Goal: Task Accomplishment & Management: Use online tool/utility

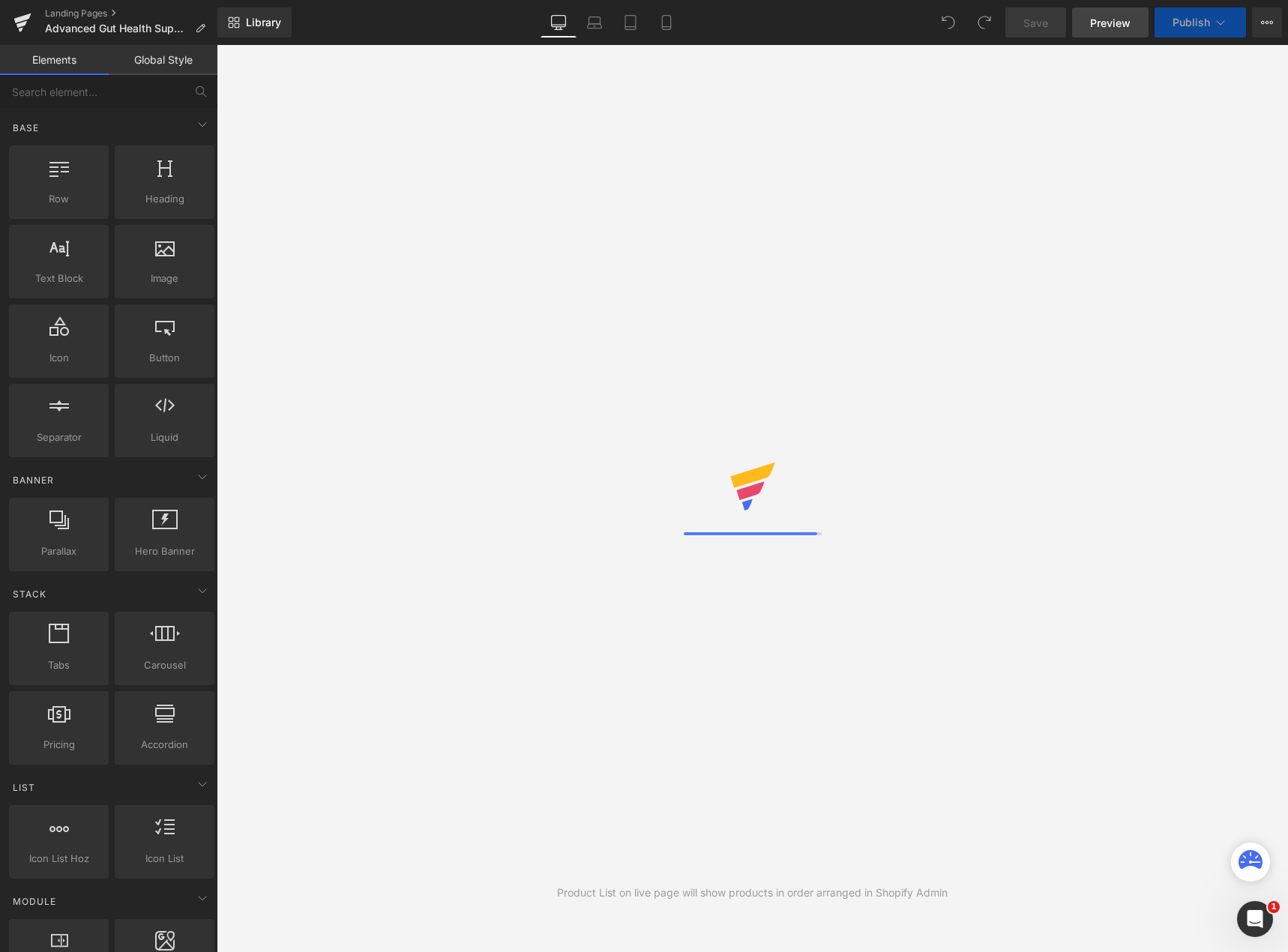
click at [1118, 24] on span "Preview" at bounding box center [1111, 22] width 41 height 16
click at [1097, 26] on span "Preview" at bounding box center [1111, 22] width 41 height 16
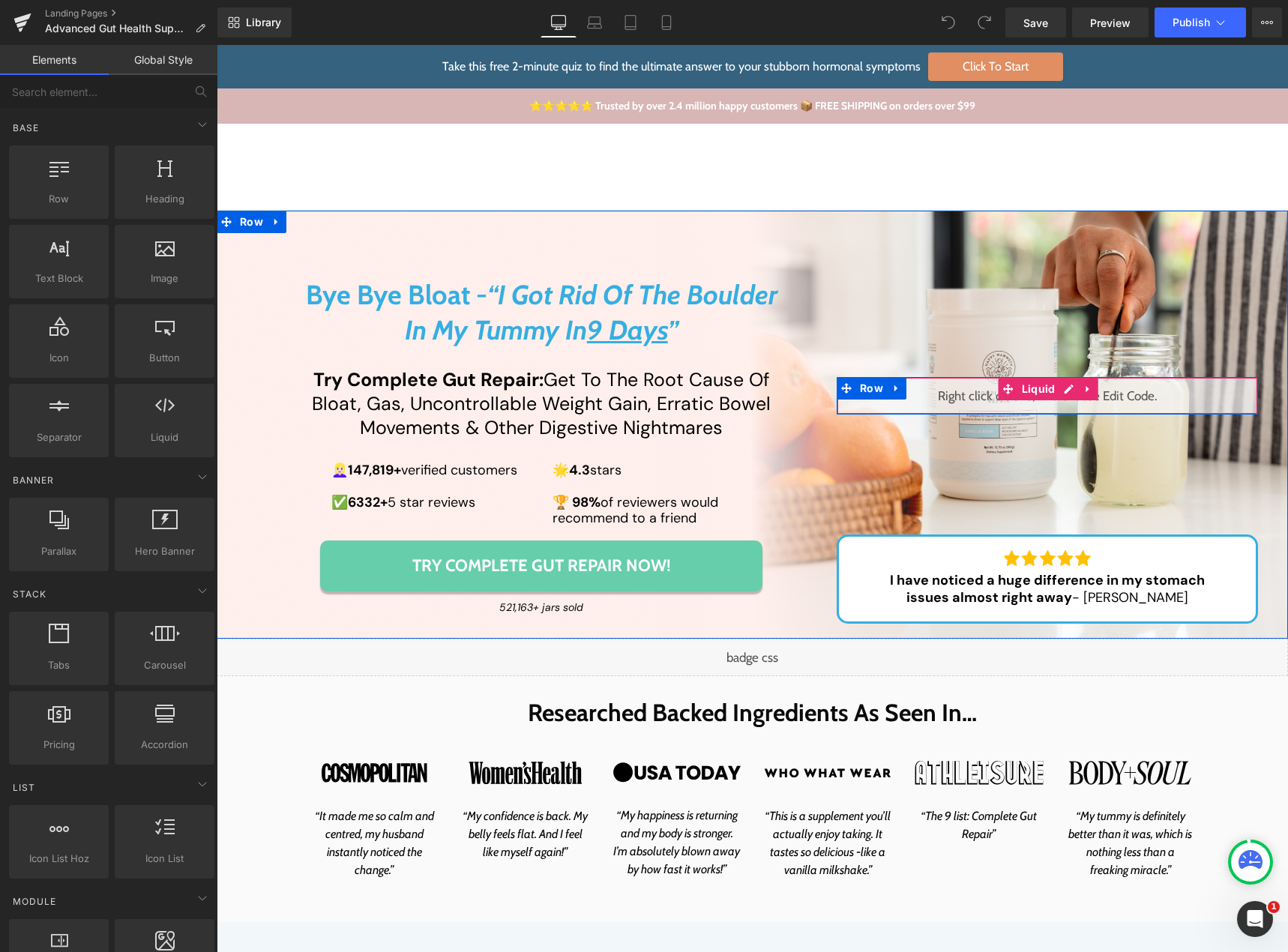
click at [1063, 390] on div "Liquid" at bounding box center [1047, 396] width 422 height 37
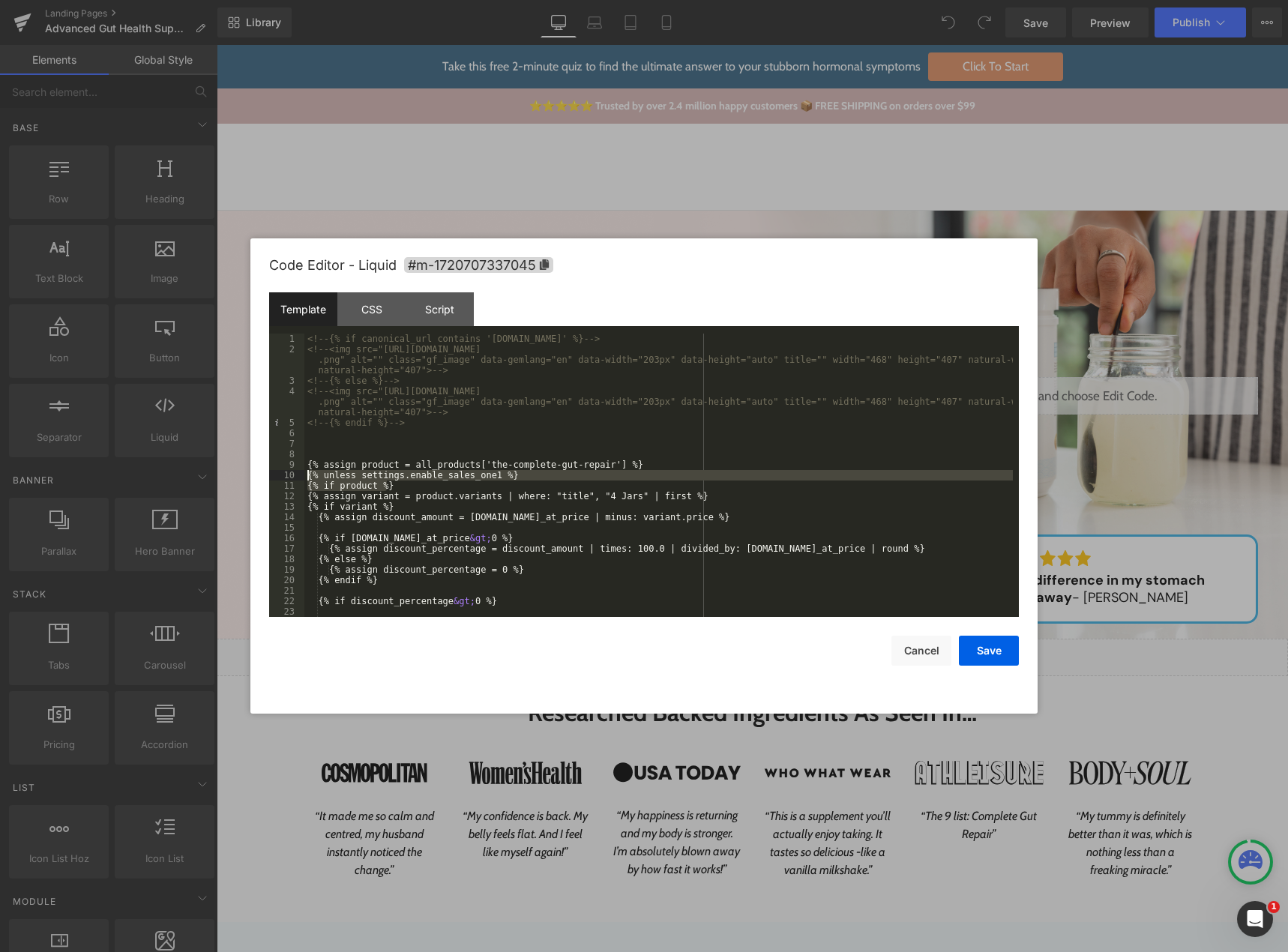
drag, startPoint x: 399, startPoint y: 486, endPoint x: 287, endPoint y: 479, distance: 112.2
click at [287, 479] on pre "1 2 3 4 5 6 7 8 9 10 11 12 13 14 15 16 17 18 19 20 21 22 23 24 <!-- {% if canon…" at bounding box center [643, 475] width 749 height 284
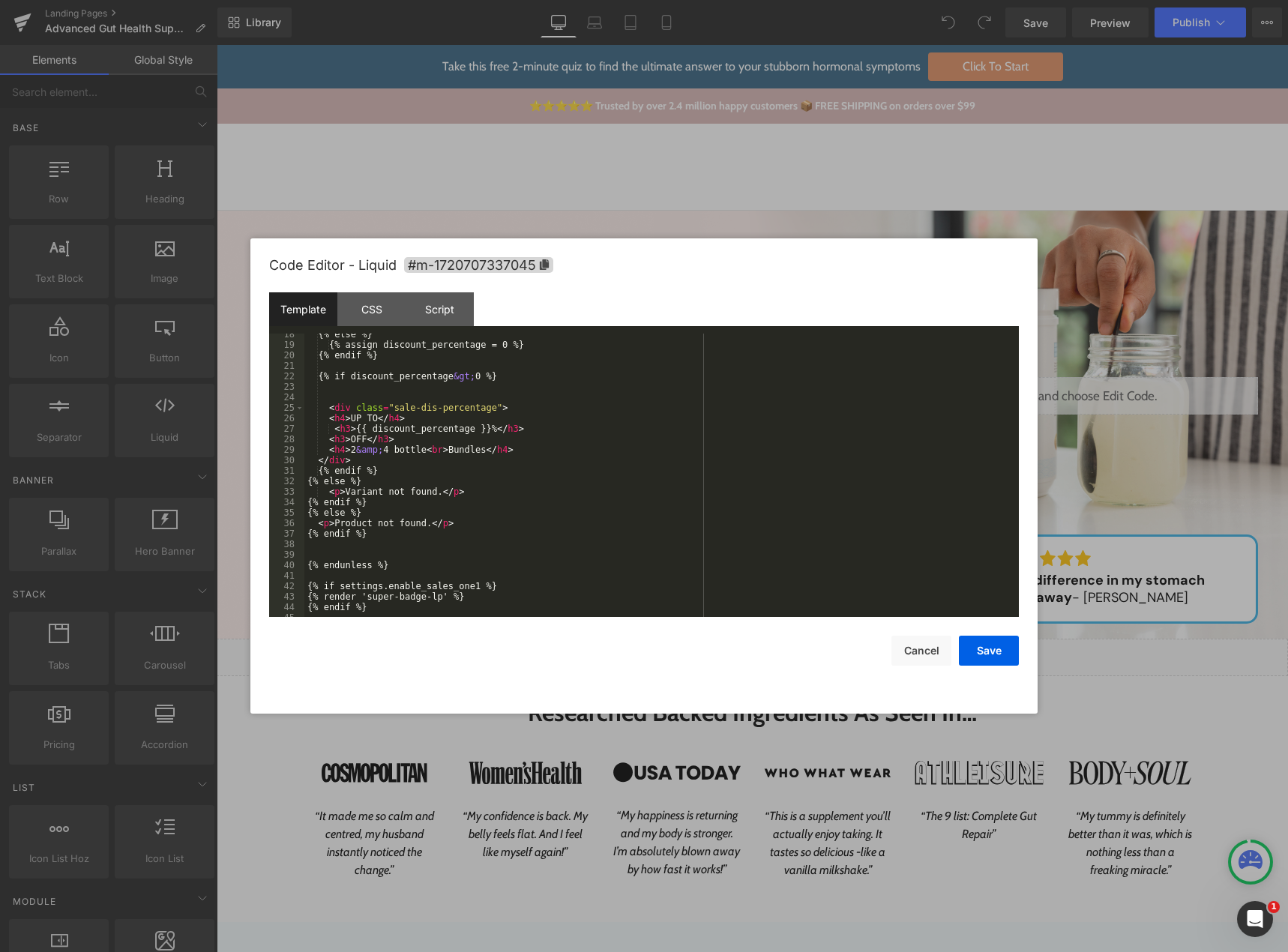
scroll to position [231, 0]
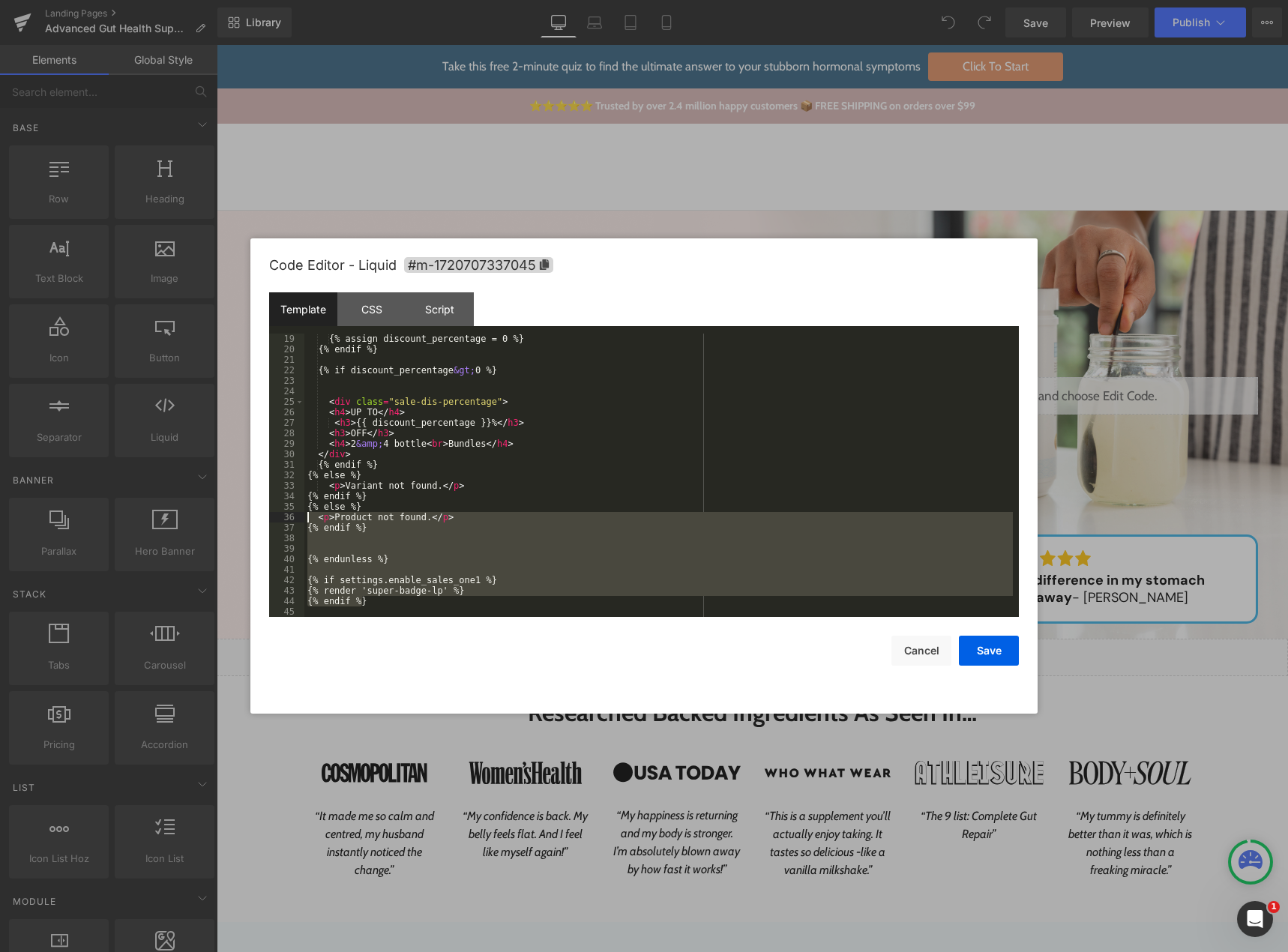
drag, startPoint x: 377, startPoint y: 603, endPoint x: 292, endPoint y: 521, distance: 118.1
click at [292, 521] on pre "19 20 21 22 23 24 25 26 27 28 29 30 31 32 33 34 35 36 37 38 39 40 41 42 43 44 4…" at bounding box center [643, 475] width 749 height 284
drag, startPoint x: 347, startPoint y: 565, endPoint x: 360, endPoint y: 585, distance: 23.9
click at [349, 565] on div "{% assign discount_percentage = 0 %} {% endif %} {% if discount_percentage &gt;…" at bounding box center [658, 475] width 708 height 284
drag, startPoint x: 375, startPoint y: 603, endPoint x: 299, endPoint y: 522, distance: 111.1
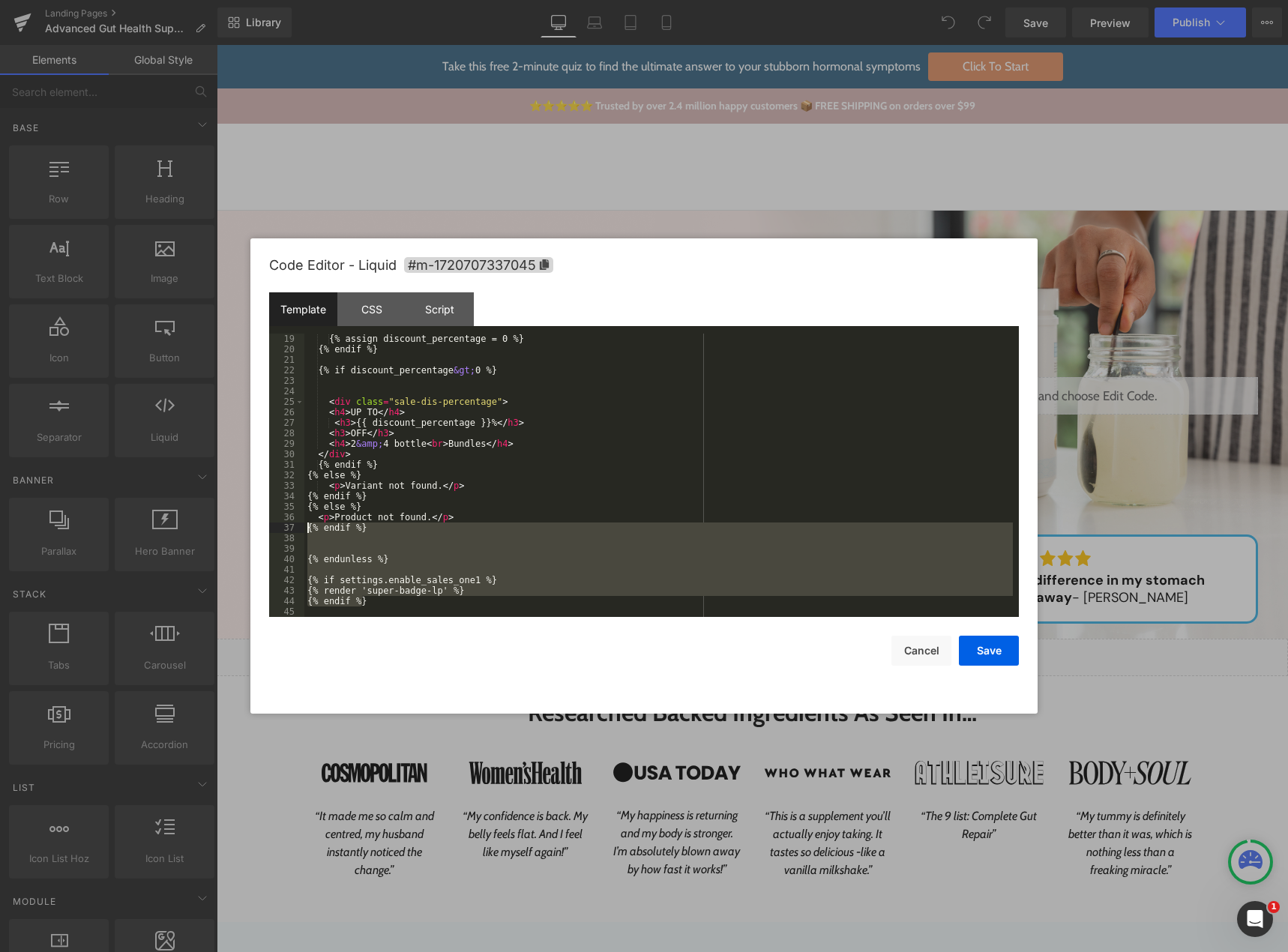
click at [299, 522] on pre "19 20 21 22 23 24 25 26 27 28 29 30 31 32 33 34 35 36 37 38 39 40 41 42 43 44 4…" at bounding box center [643, 475] width 749 height 284
click at [360, 307] on div "CSS" at bounding box center [371, 309] width 68 height 34
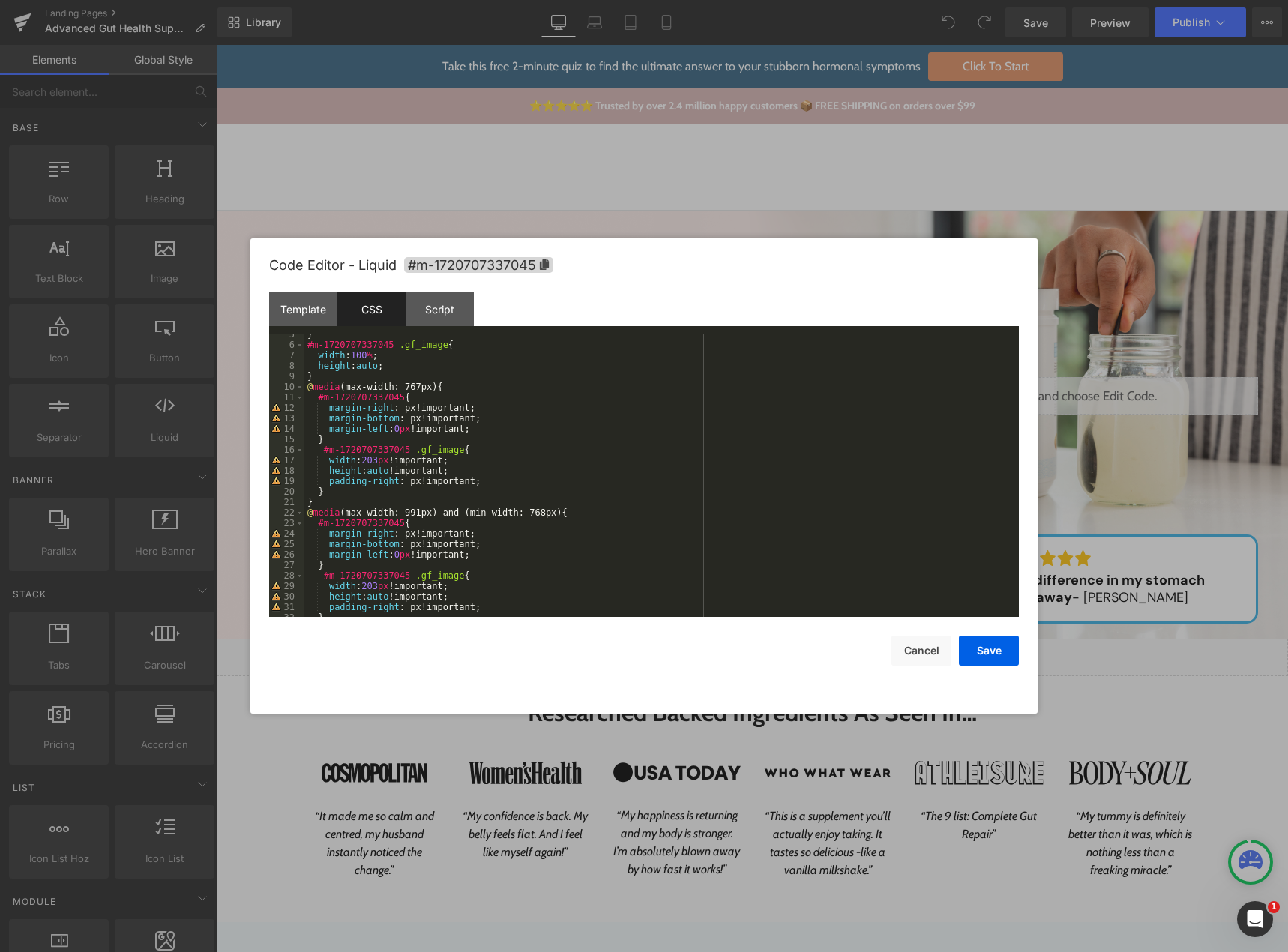
scroll to position [0, 0]
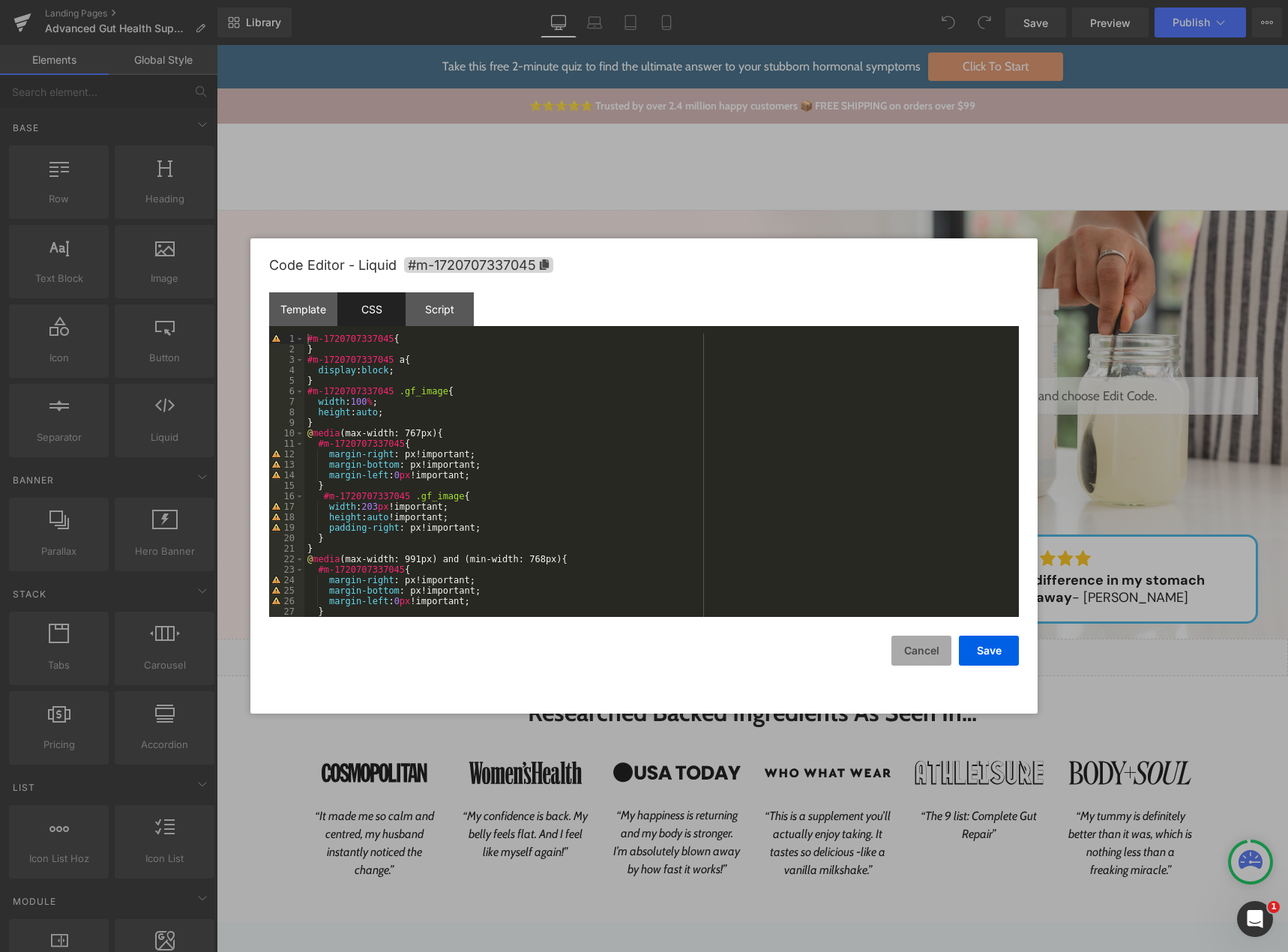
click at [910, 655] on button "Cancel" at bounding box center [922, 650] width 60 height 30
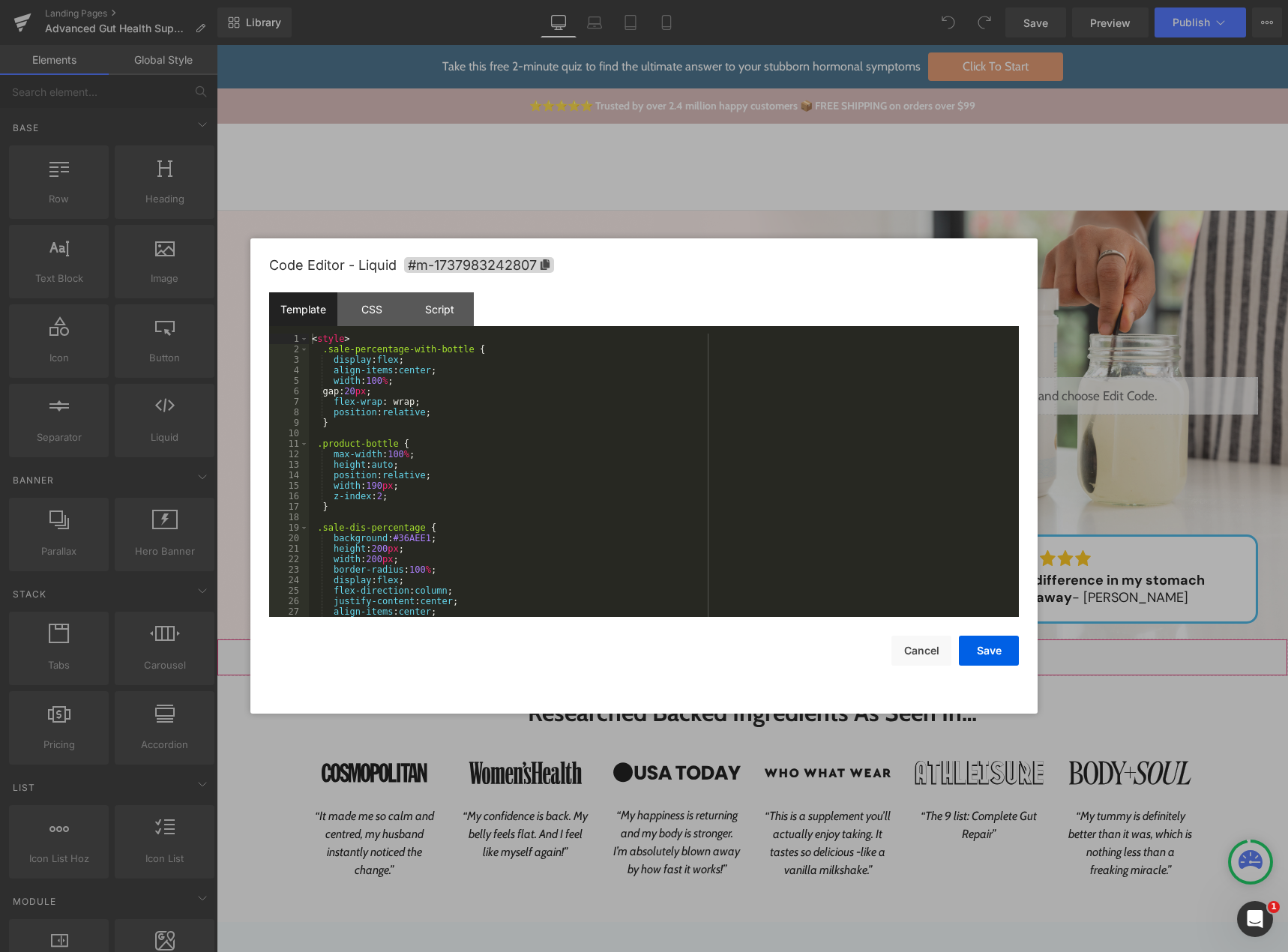
click at [762, 652] on div "Liquid" at bounding box center [751, 658] width 1071 height 37
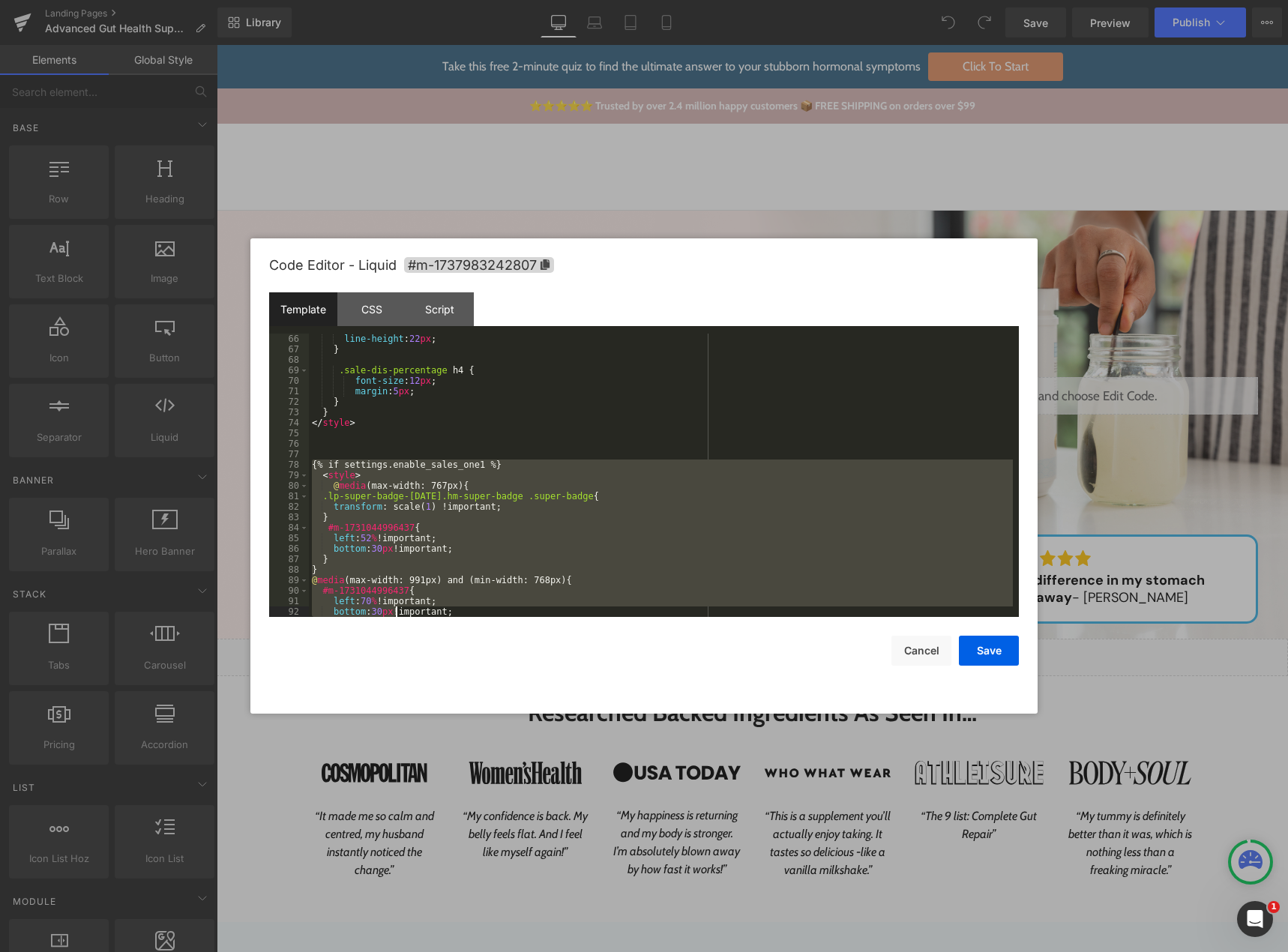
scroll to position [934, 0]
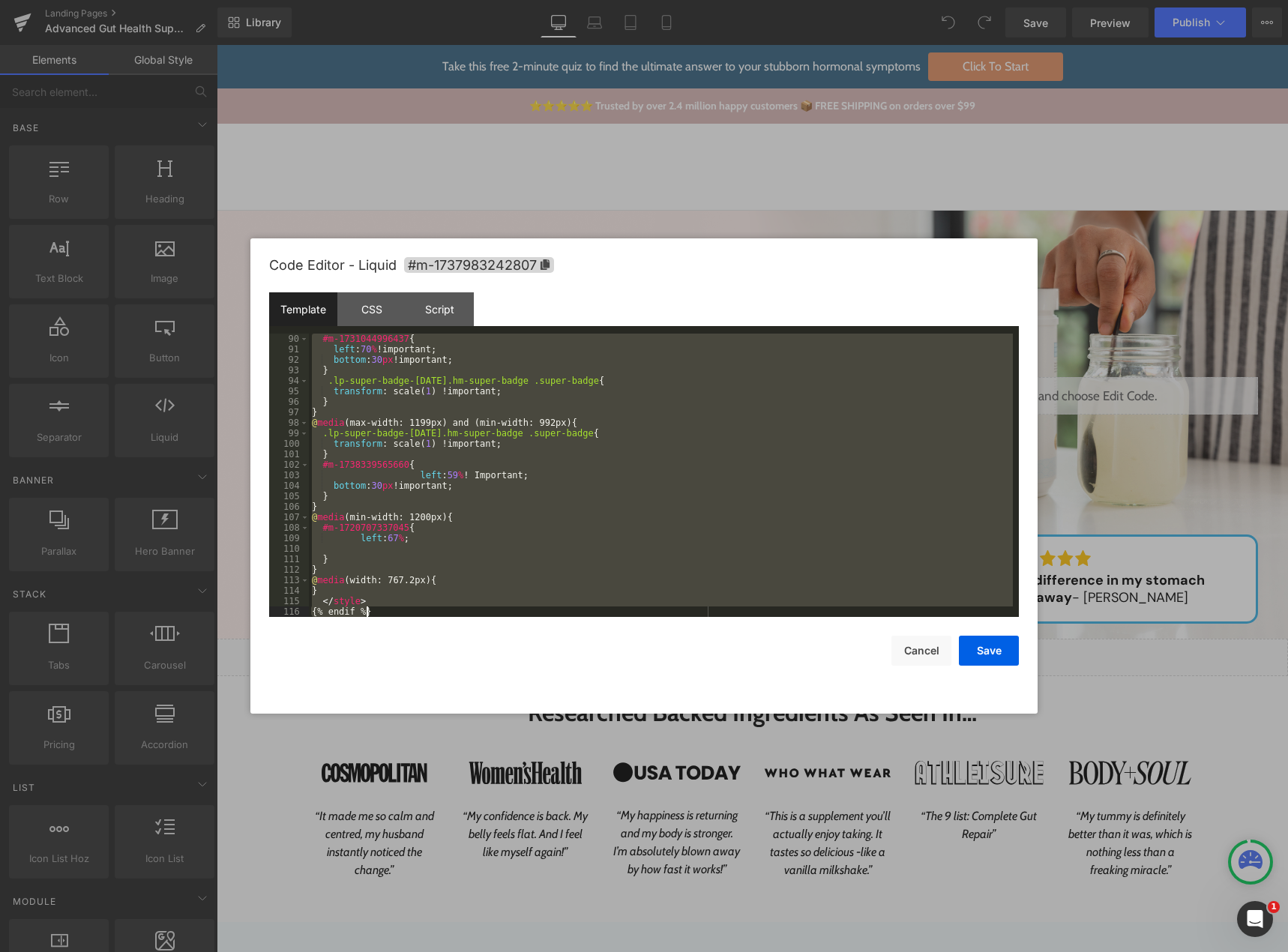
drag, startPoint x: 312, startPoint y: 560, endPoint x: 554, endPoint y: 613, distance: 247.7
click at [554, 613] on div "#m-1731044996437 { left : 70 % !important; bottom : 30 px !important; } .lp-sup…" at bounding box center [661, 485] width 703 height 304
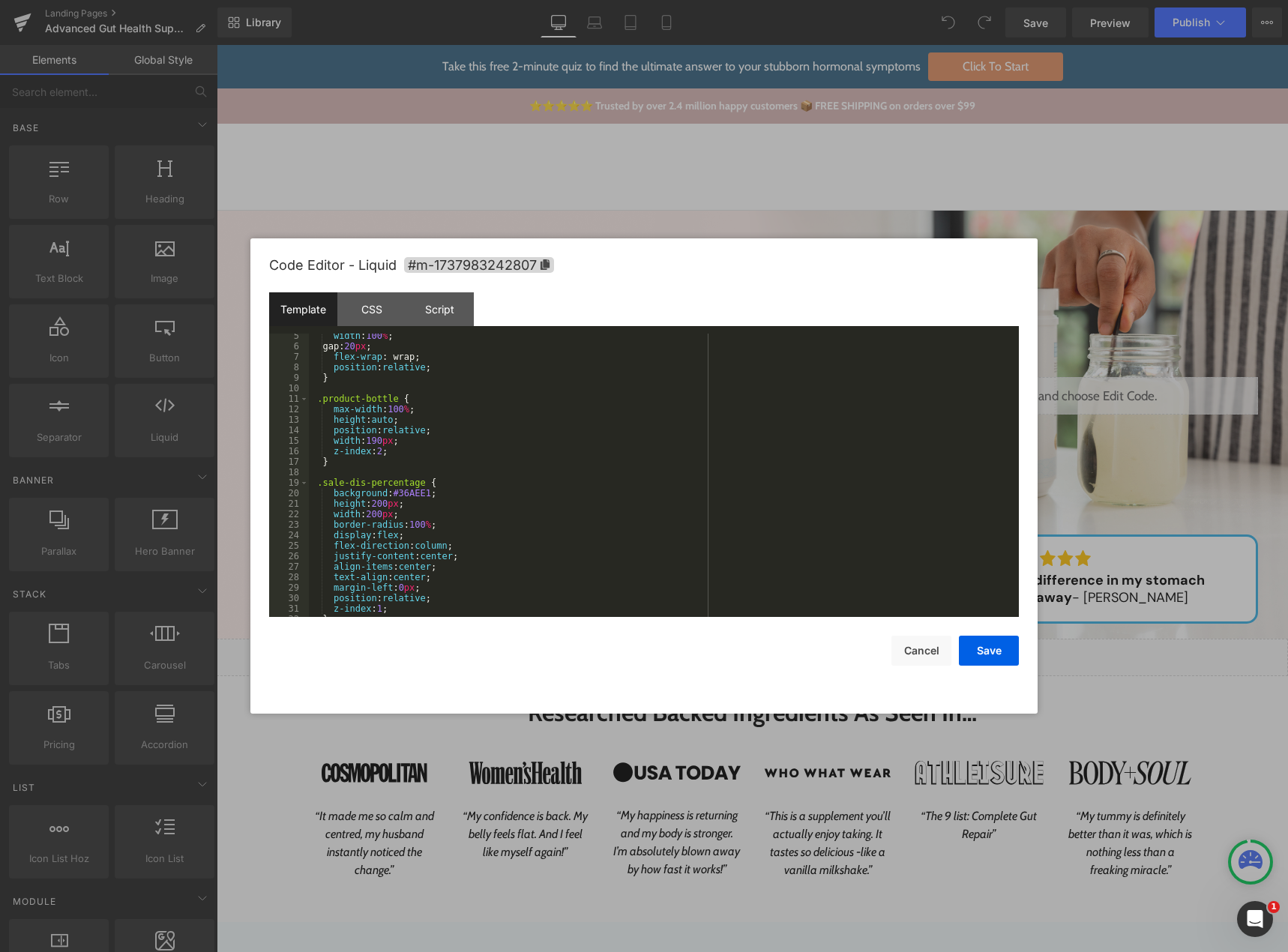
scroll to position [0, 0]
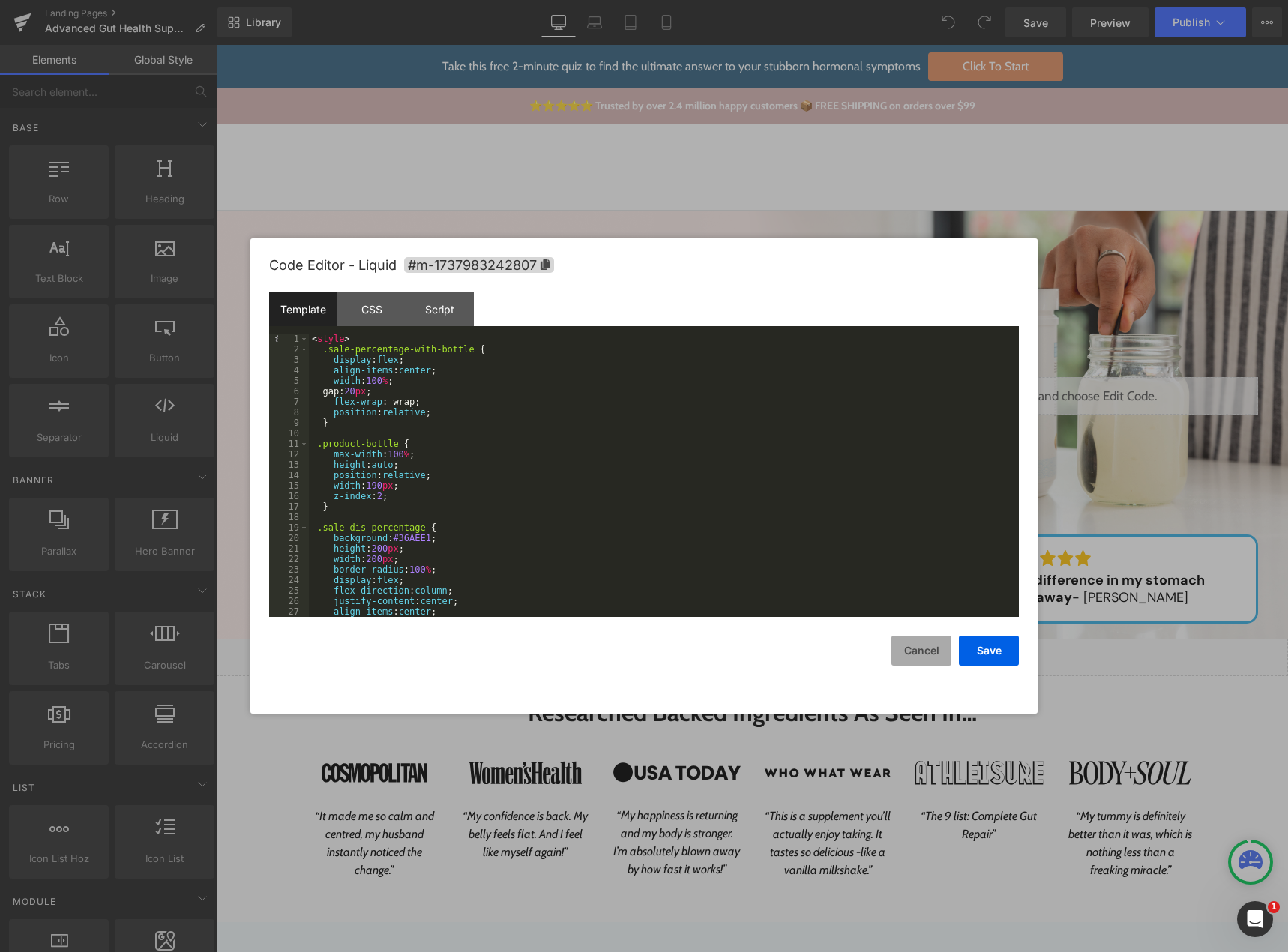
click at [921, 655] on button "Cancel" at bounding box center [922, 650] width 60 height 30
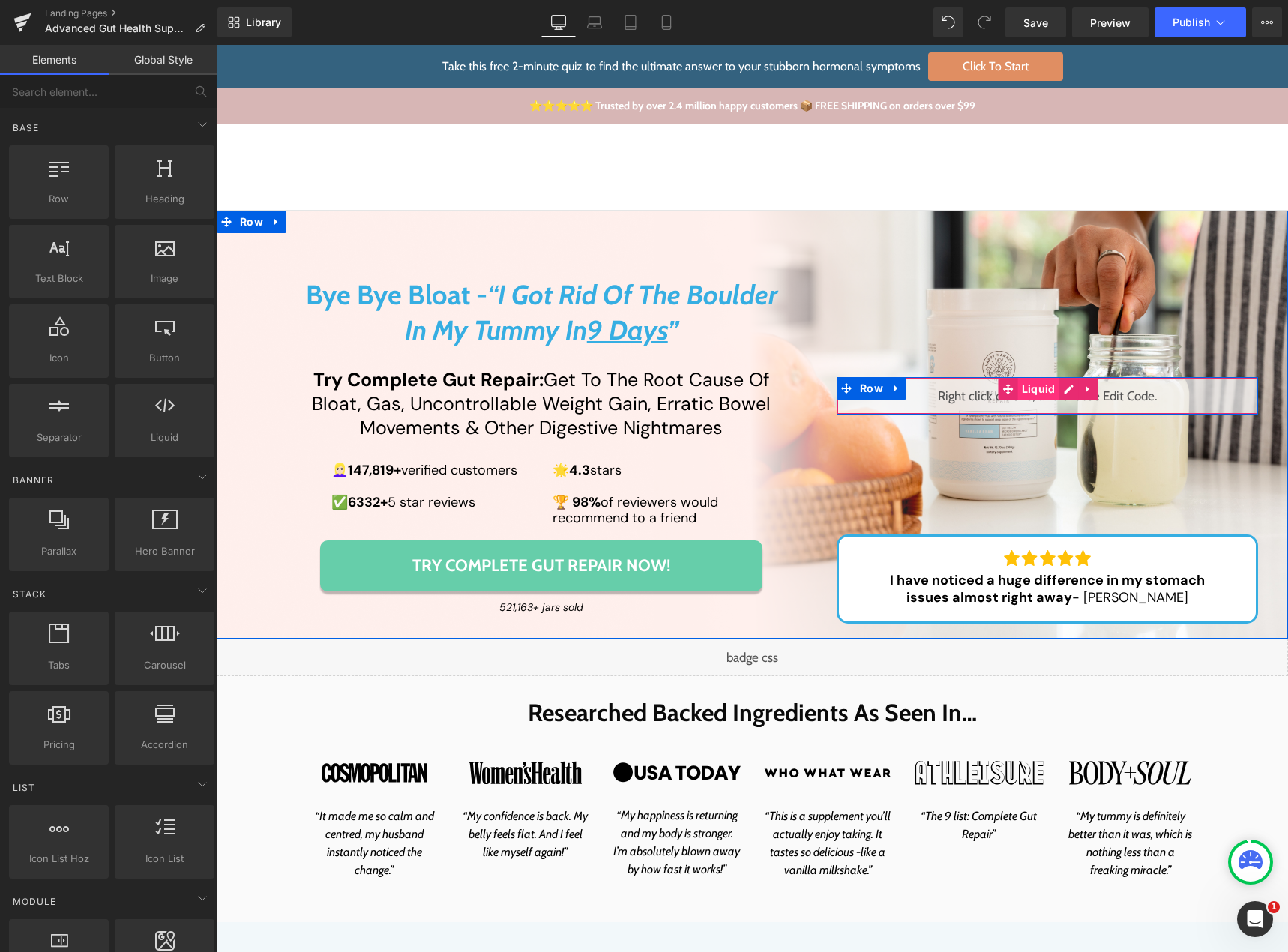
click at [1044, 389] on span "Liquid" at bounding box center [1039, 389] width 41 height 22
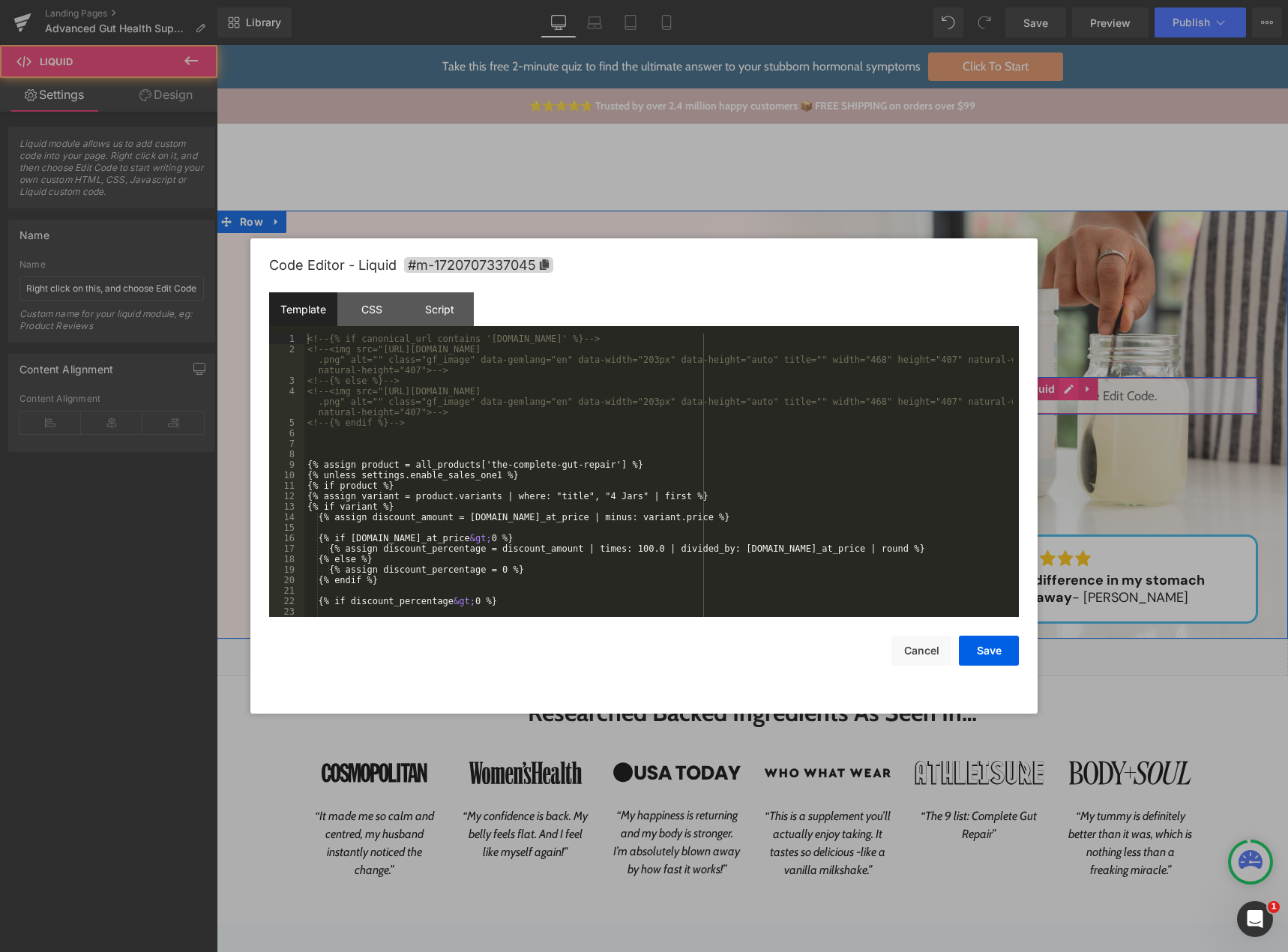
click at [1055, 389] on div "Liquid" at bounding box center [1047, 396] width 422 height 37
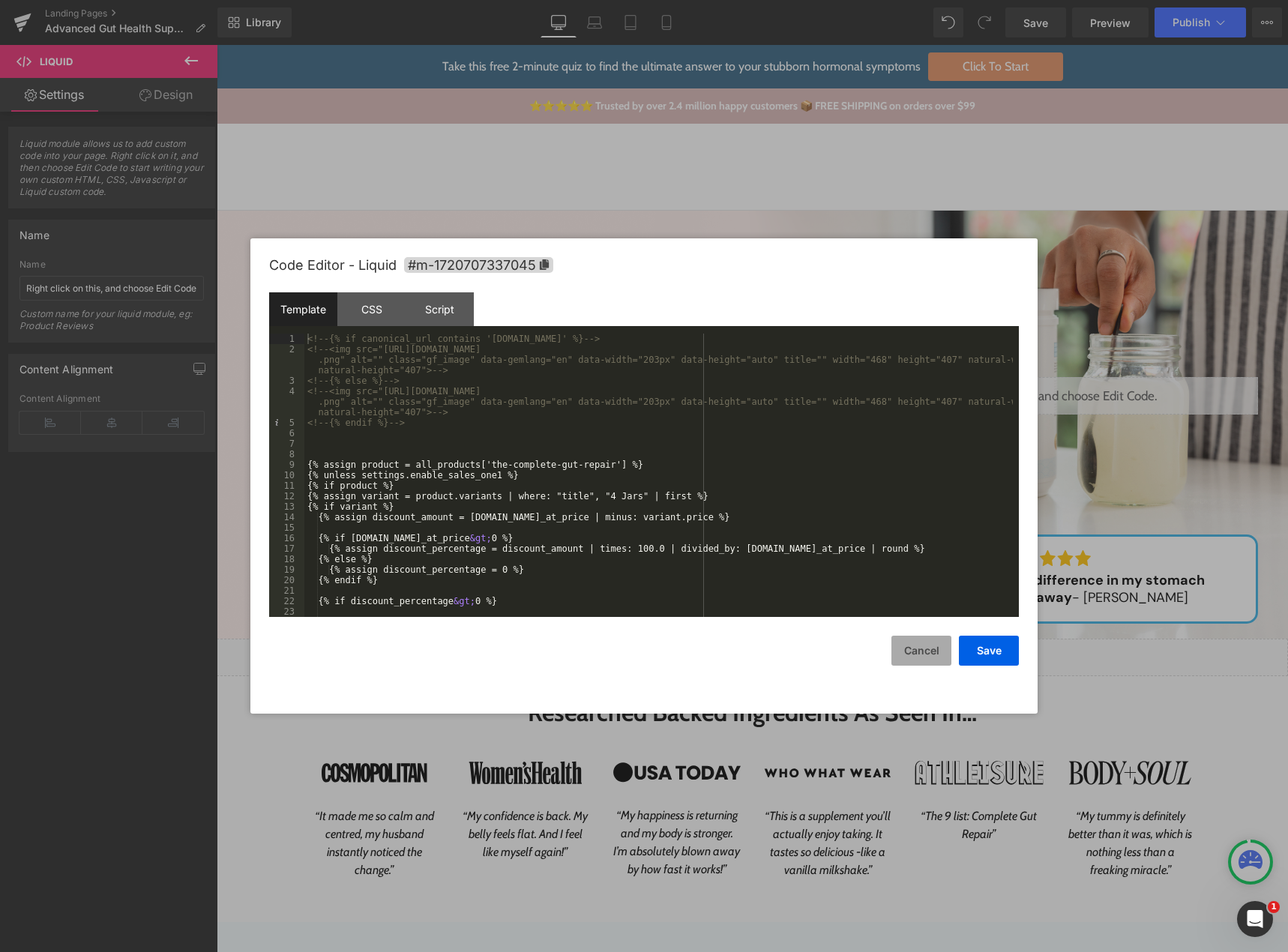
click at [916, 647] on button "Cancel" at bounding box center [922, 650] width 60 height 30
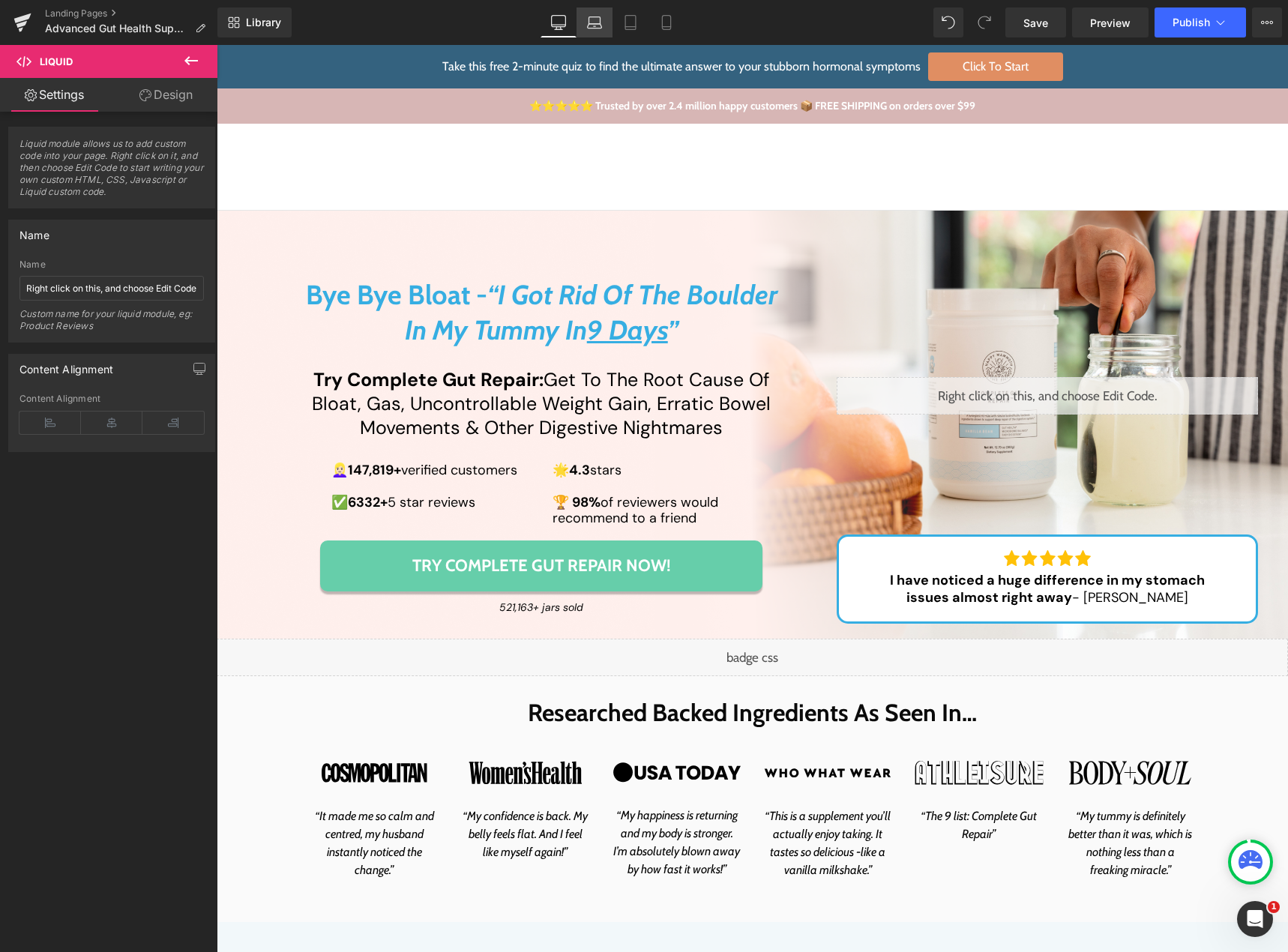
click at [584, 19] on link "Laptop" at bounding box center [594, 22] width 36 height 30
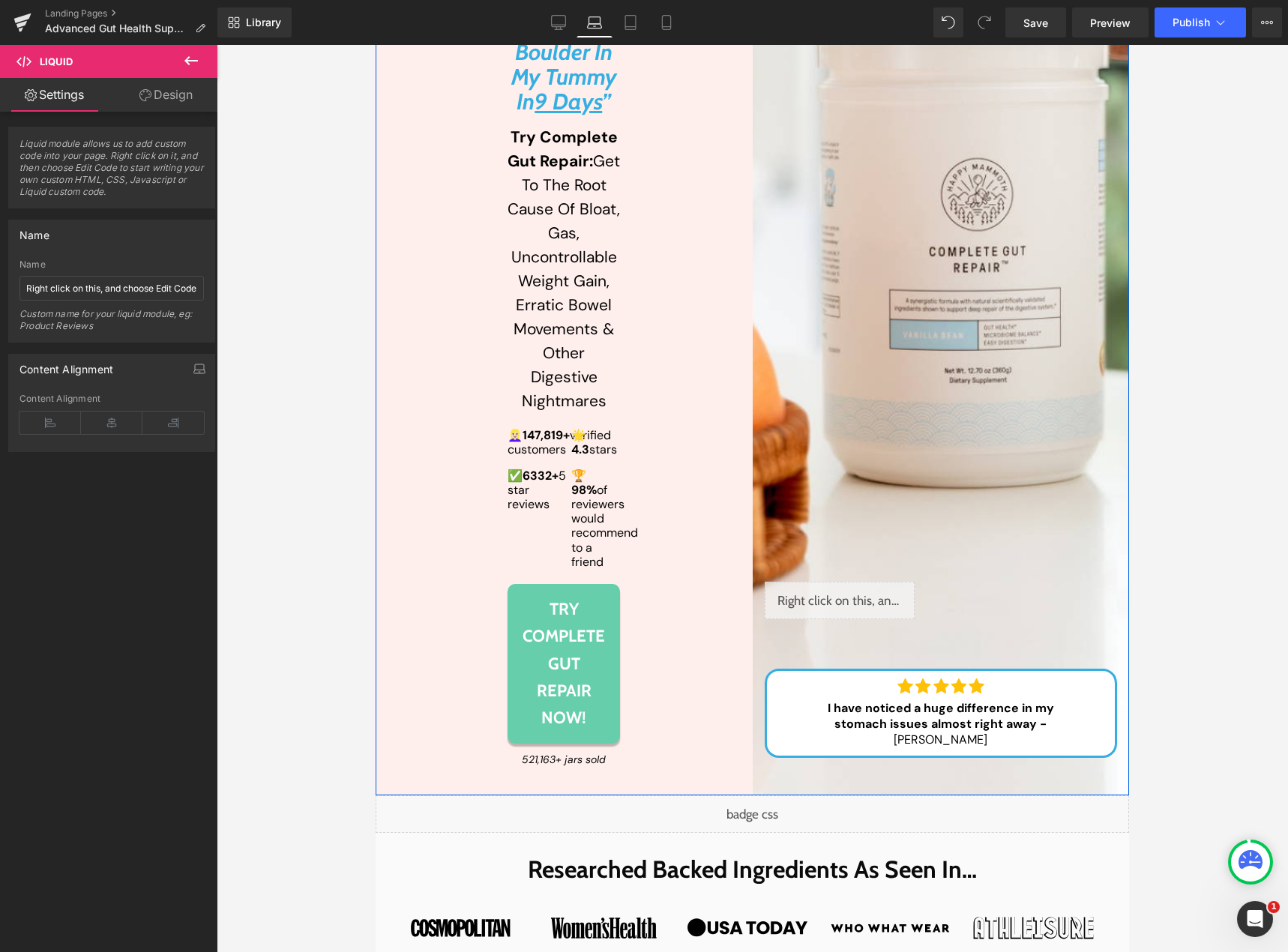
scroll to position [375, 0]
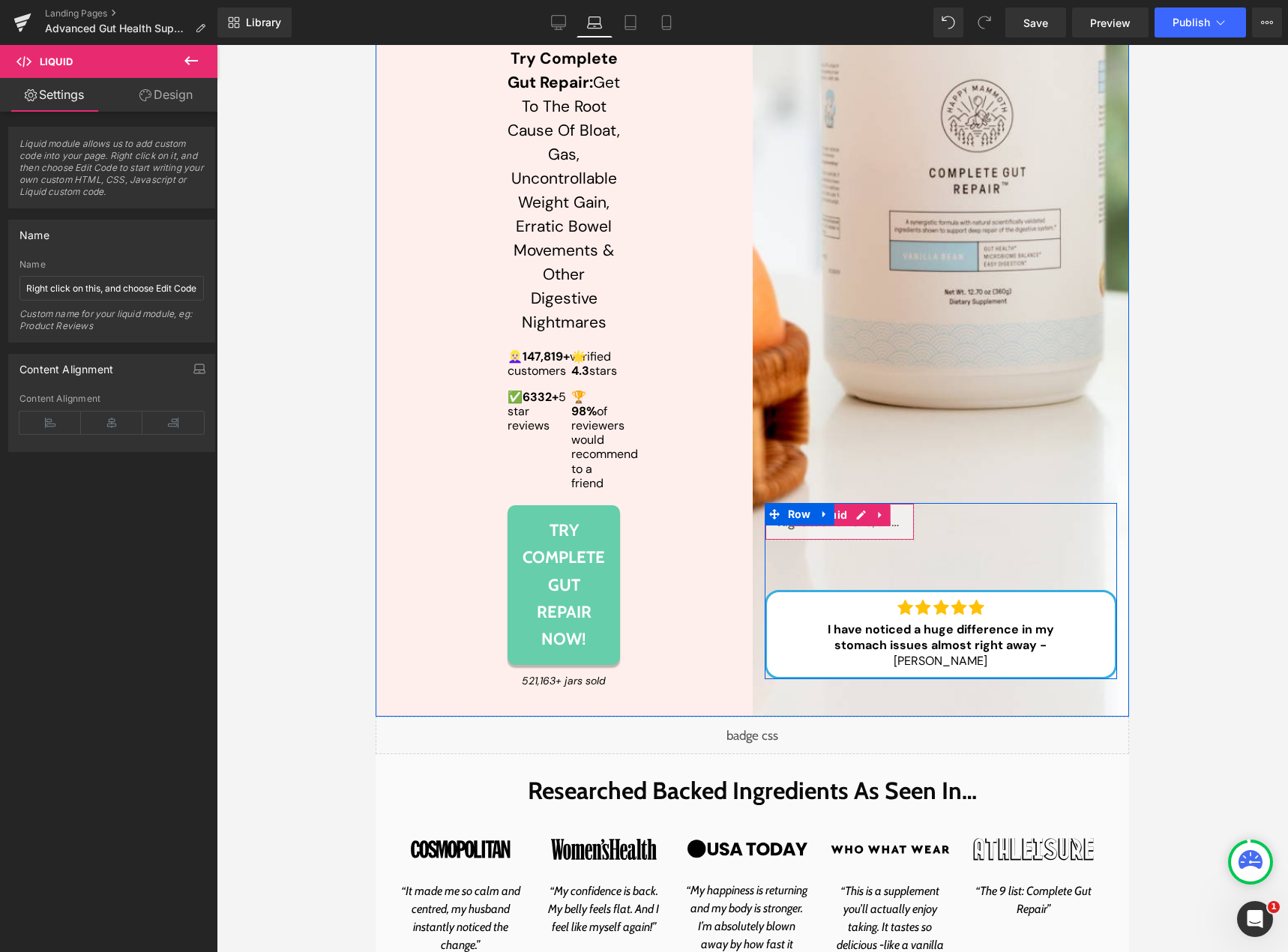
click at [843, 532] on div "Liquid" at bounding box center [840, 521] width 150 height 37
click at [850, 531] on div "Liquid" at bounding box center [840, 521] width 150 height 37
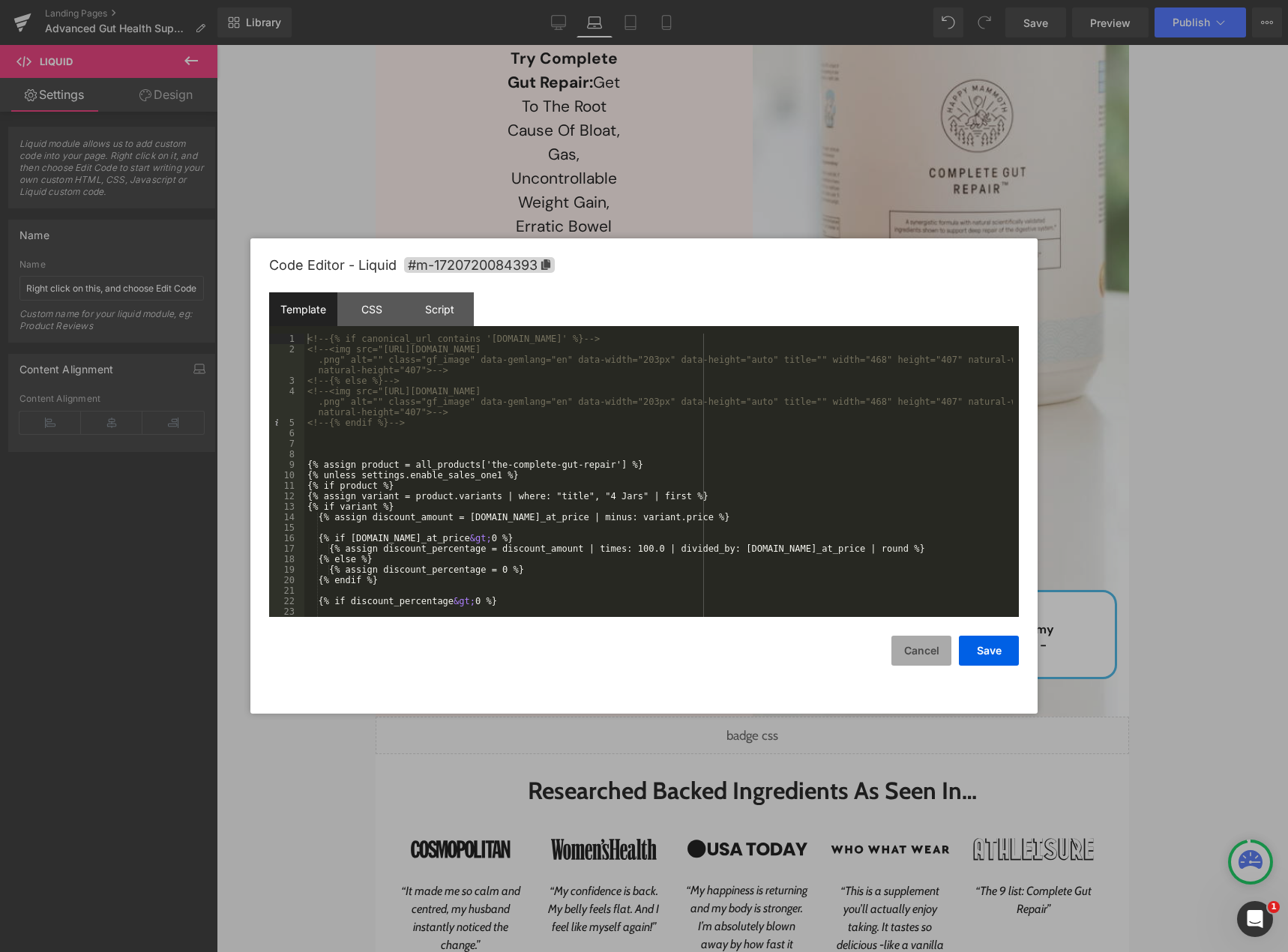
click at [911, 649] on button "Cancel" at bounding box center [922, 650] width 60 height 30
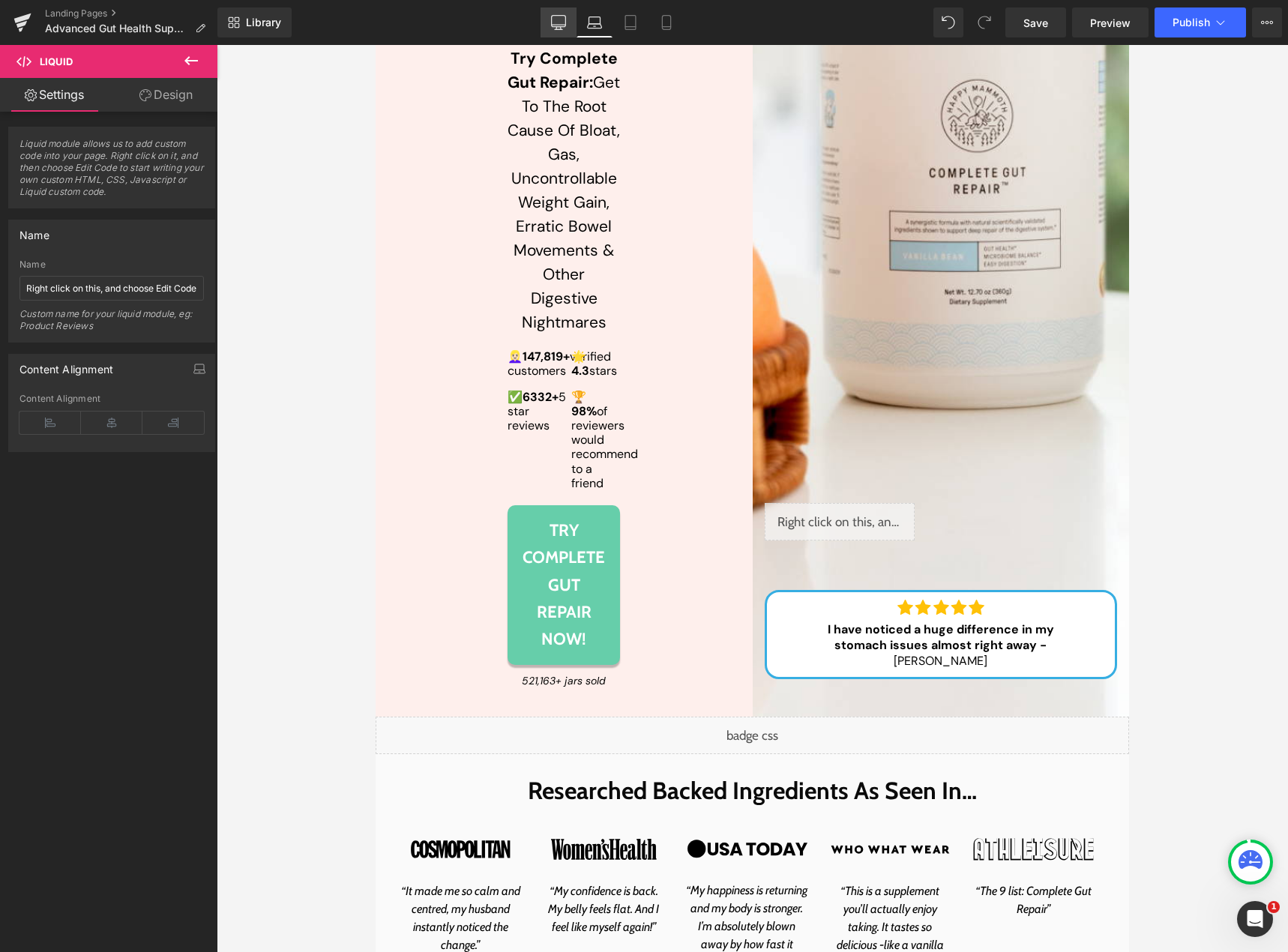
drag, startPoint x: 554, startPoint y: 19, endPoint x: 342, endPoint y: 57, distance: 215.4
click at [554, 19] on icon at bounding box center [557, 21] width 15 height 15
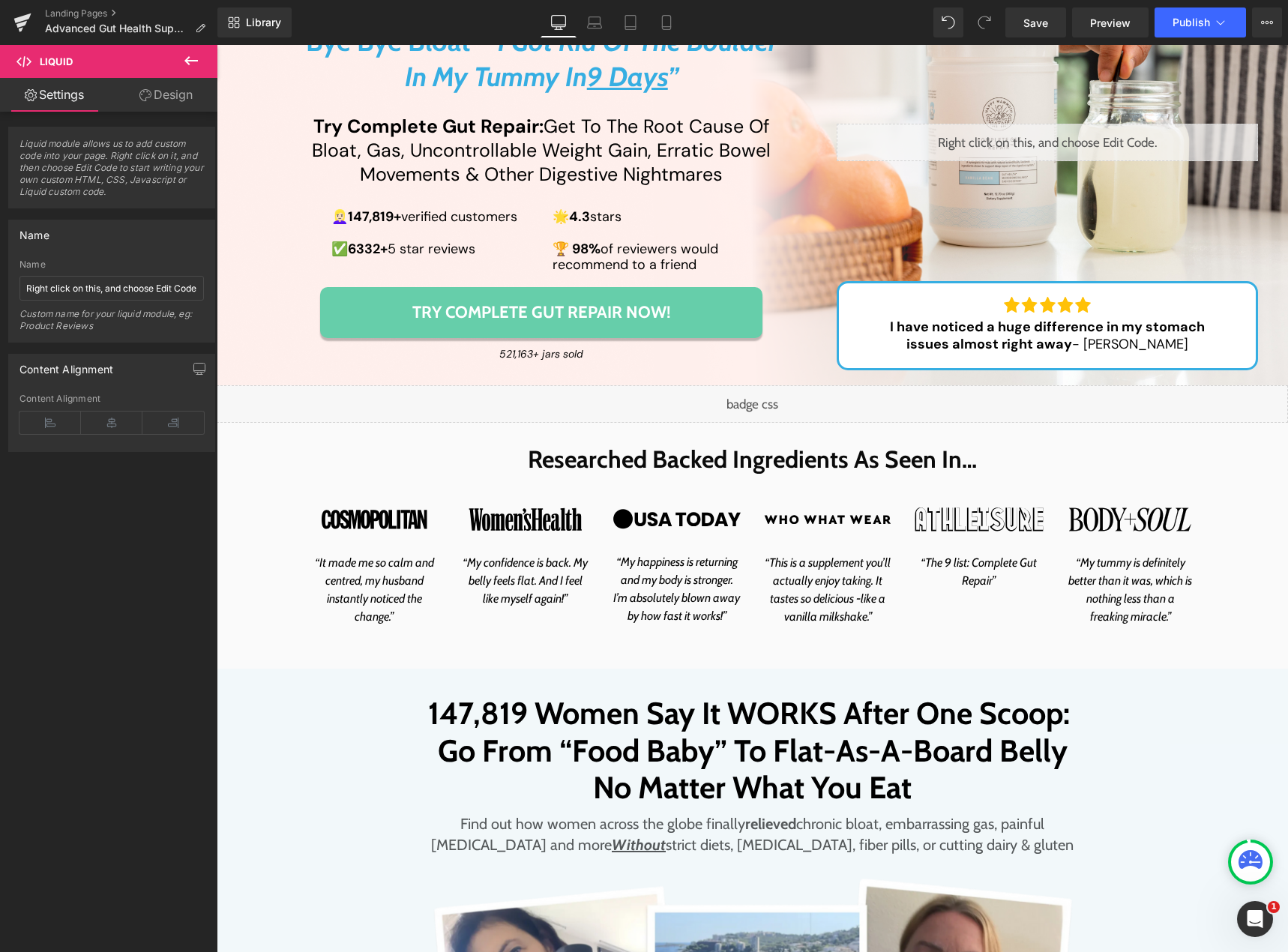
scroll to position [300, 0]
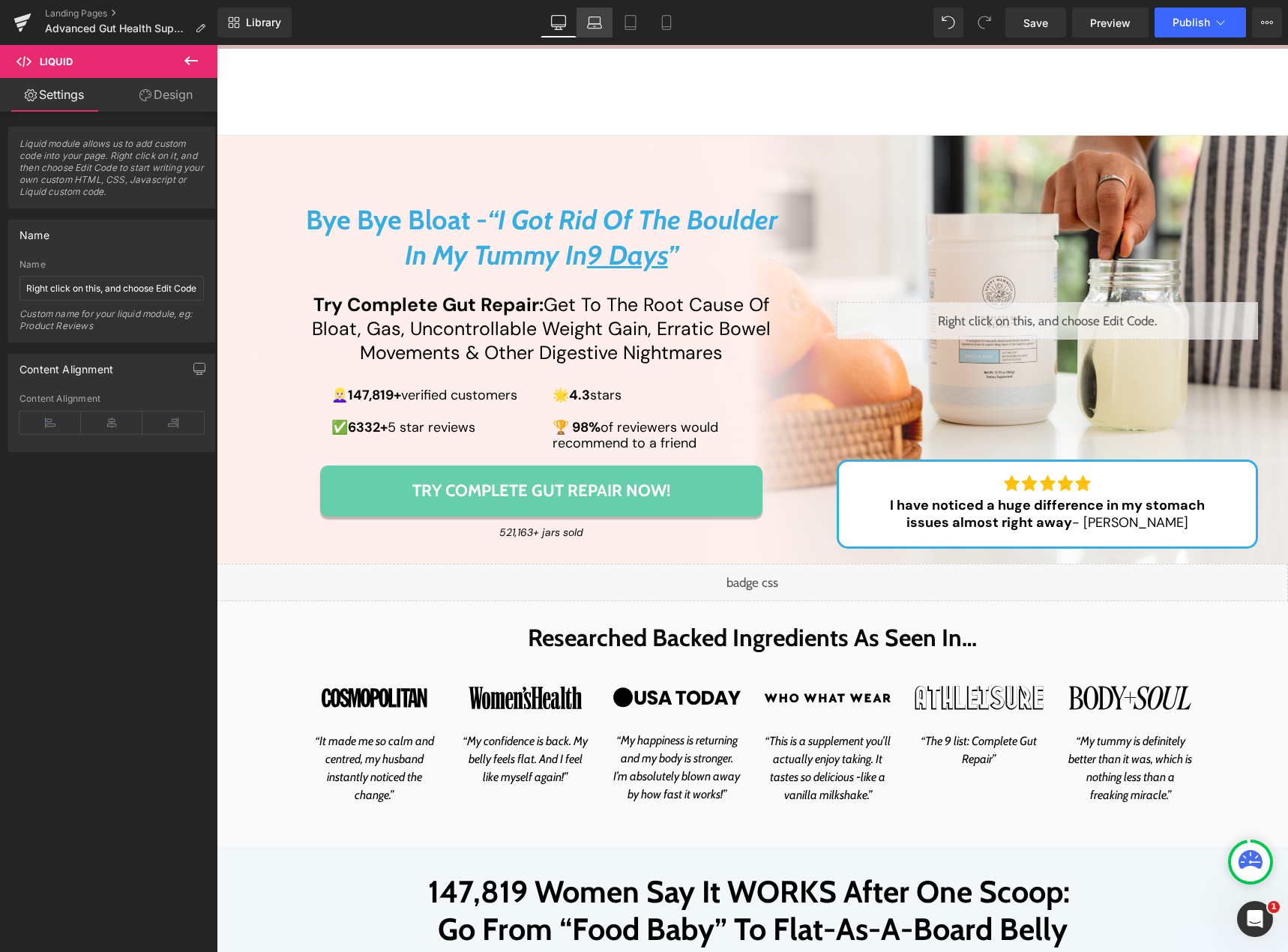
click at [593, 27] on icon at bounding box center [593, 21] width 15 height 15
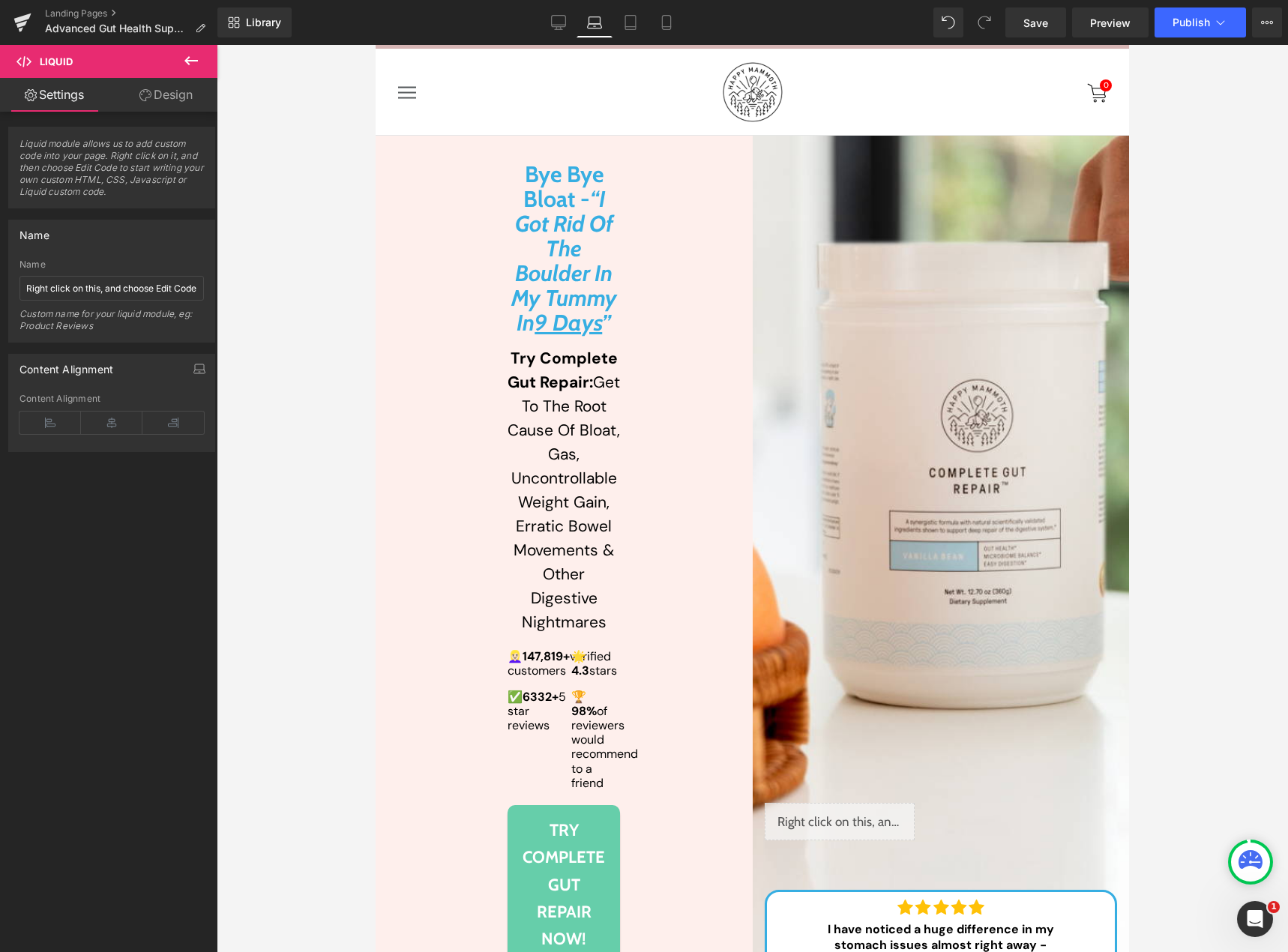
scroll to position [544, 0]
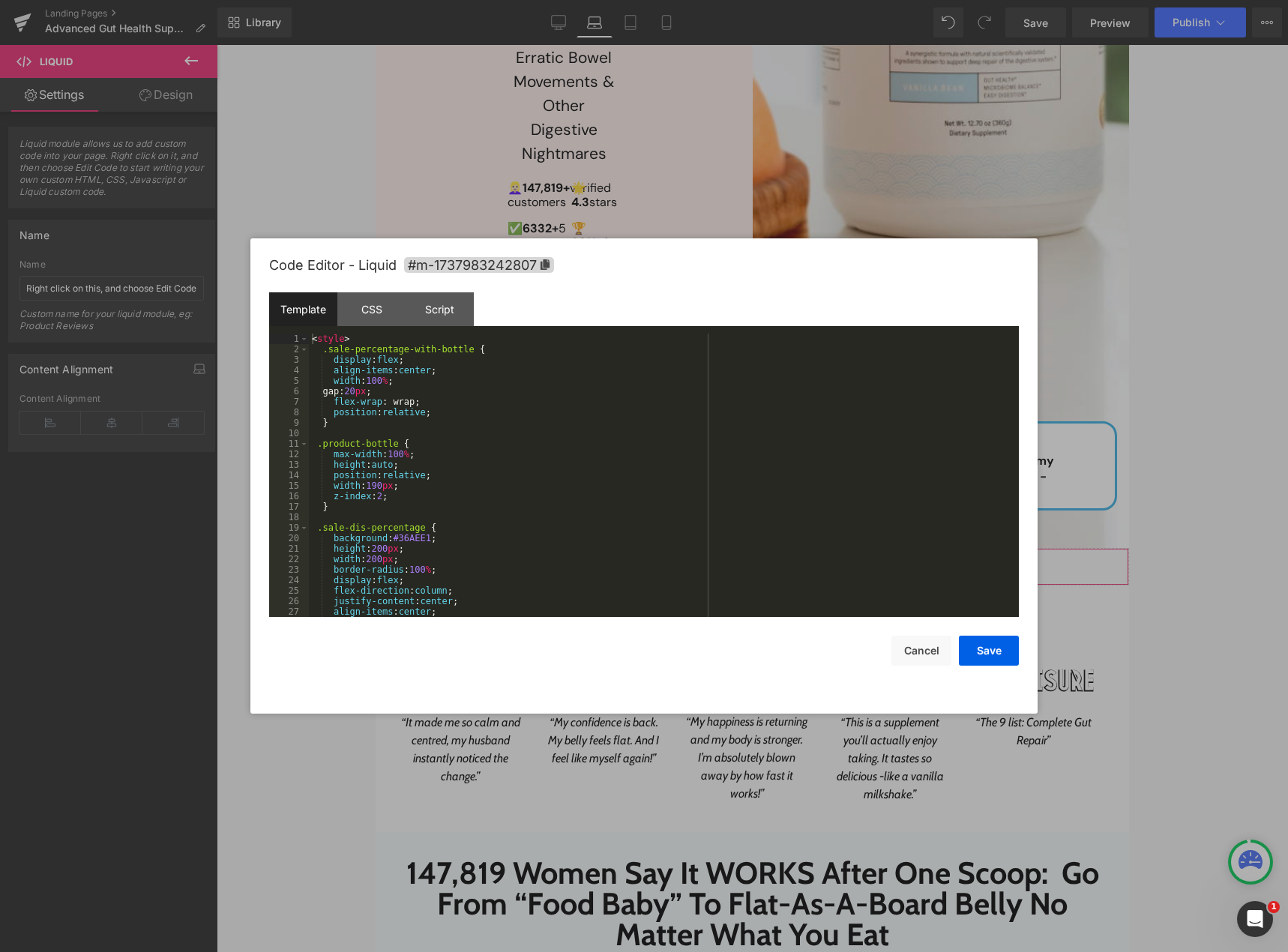
click at [770, 558] on div "Liquid" at bounding box center [751, 566] width 753 height 37
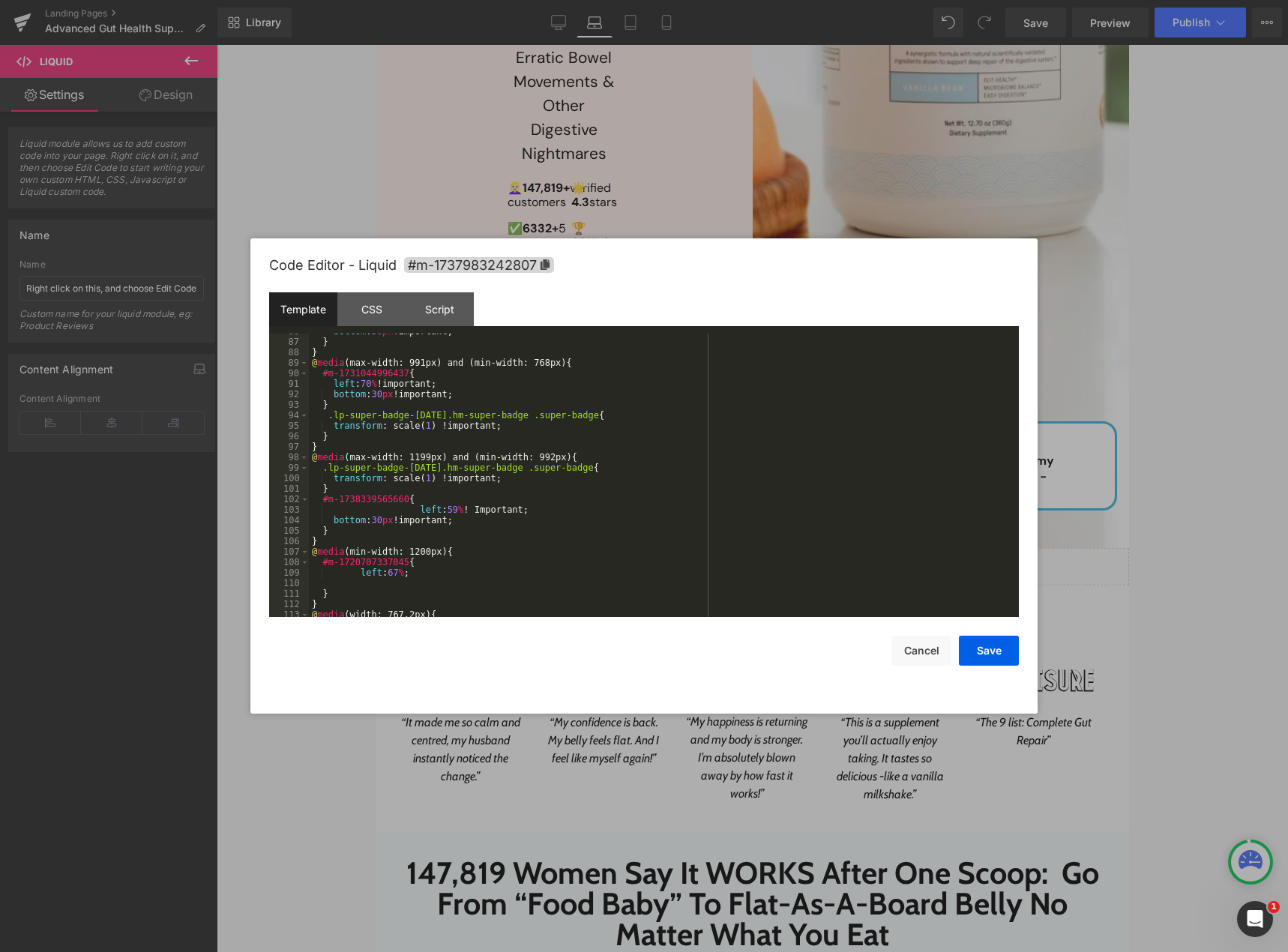
scroll to position [934, 0]
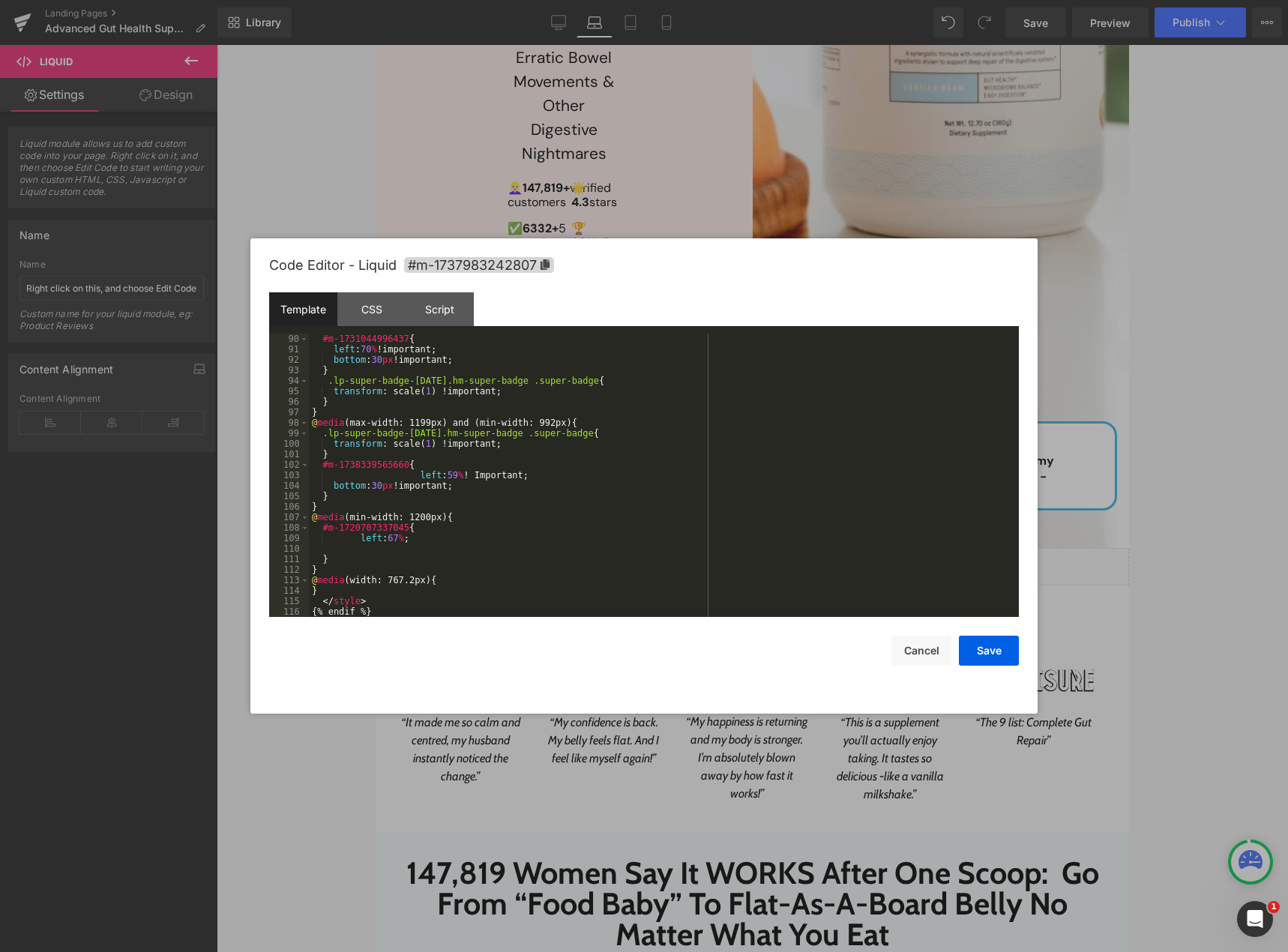
click at [518, 506] on div "#m-1731044996437 { left : 70 % !important; bottom : 30 px !important; } .lp-sup…" at bounding box center [661, 485] width 703 height 304
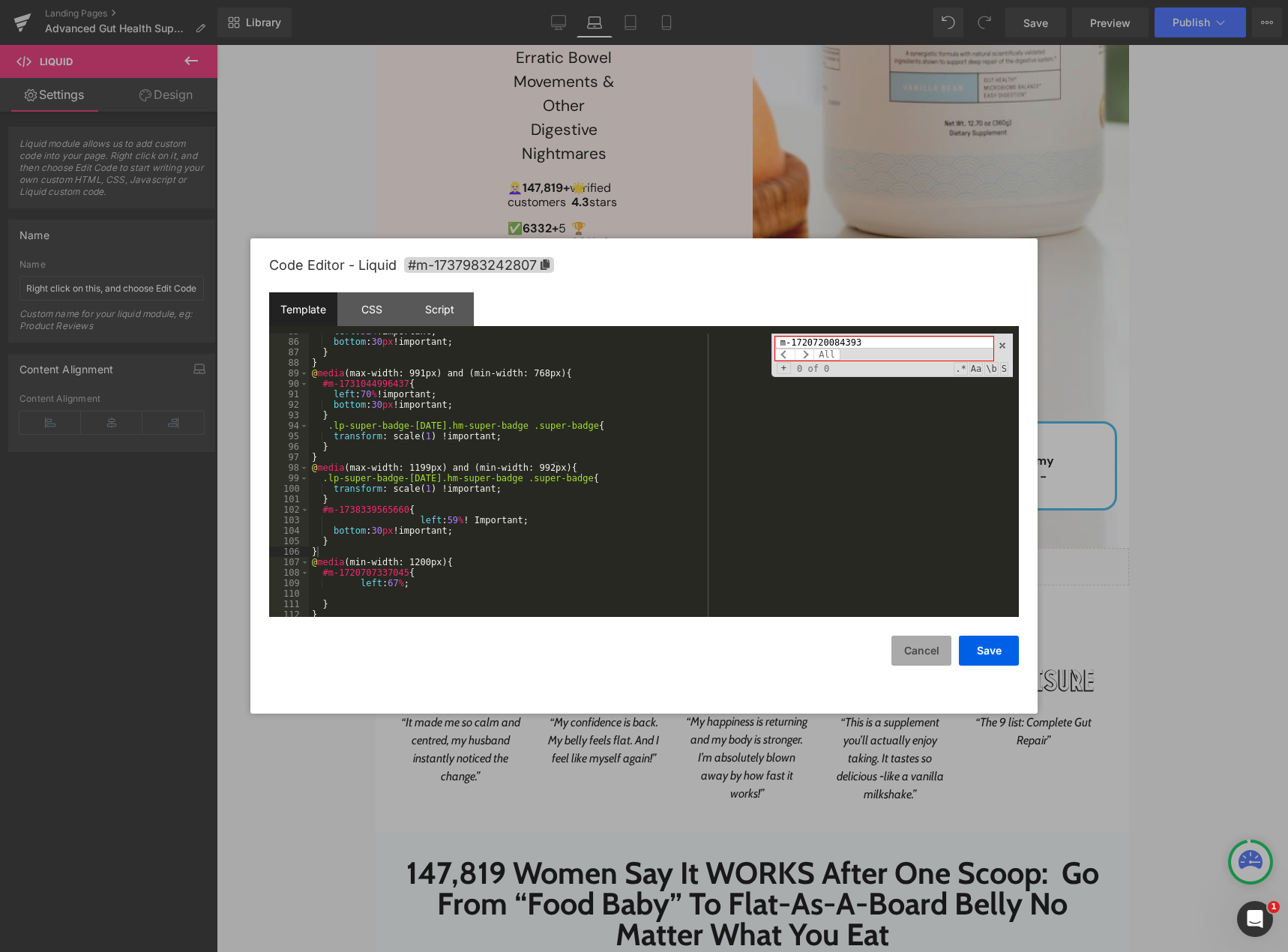
type input "m-1720720084393"
click at [916, 645] on button "Cancel" at bounding box center [922, 650] width 60 height 30
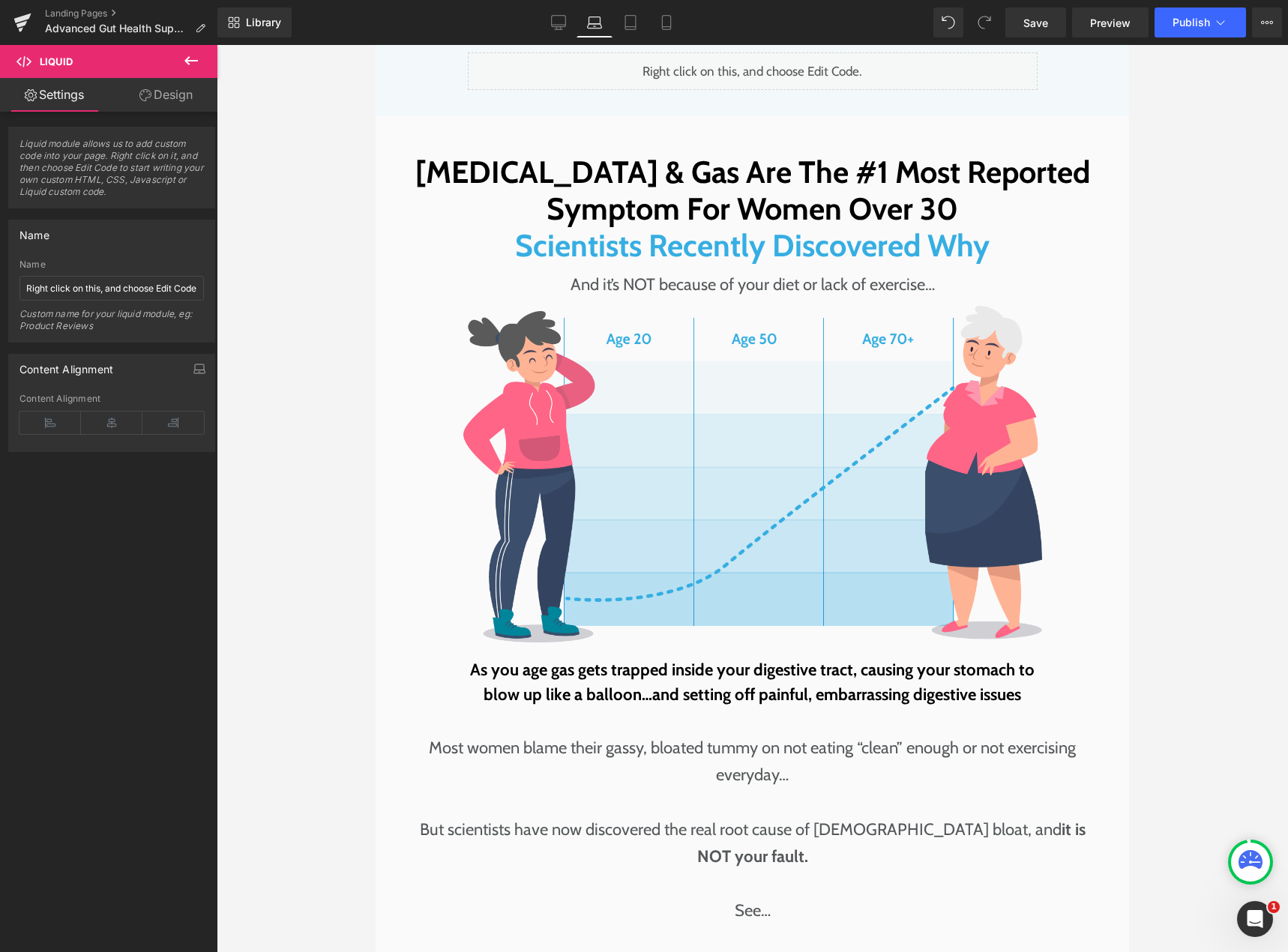
scroll to position [3077, 0]
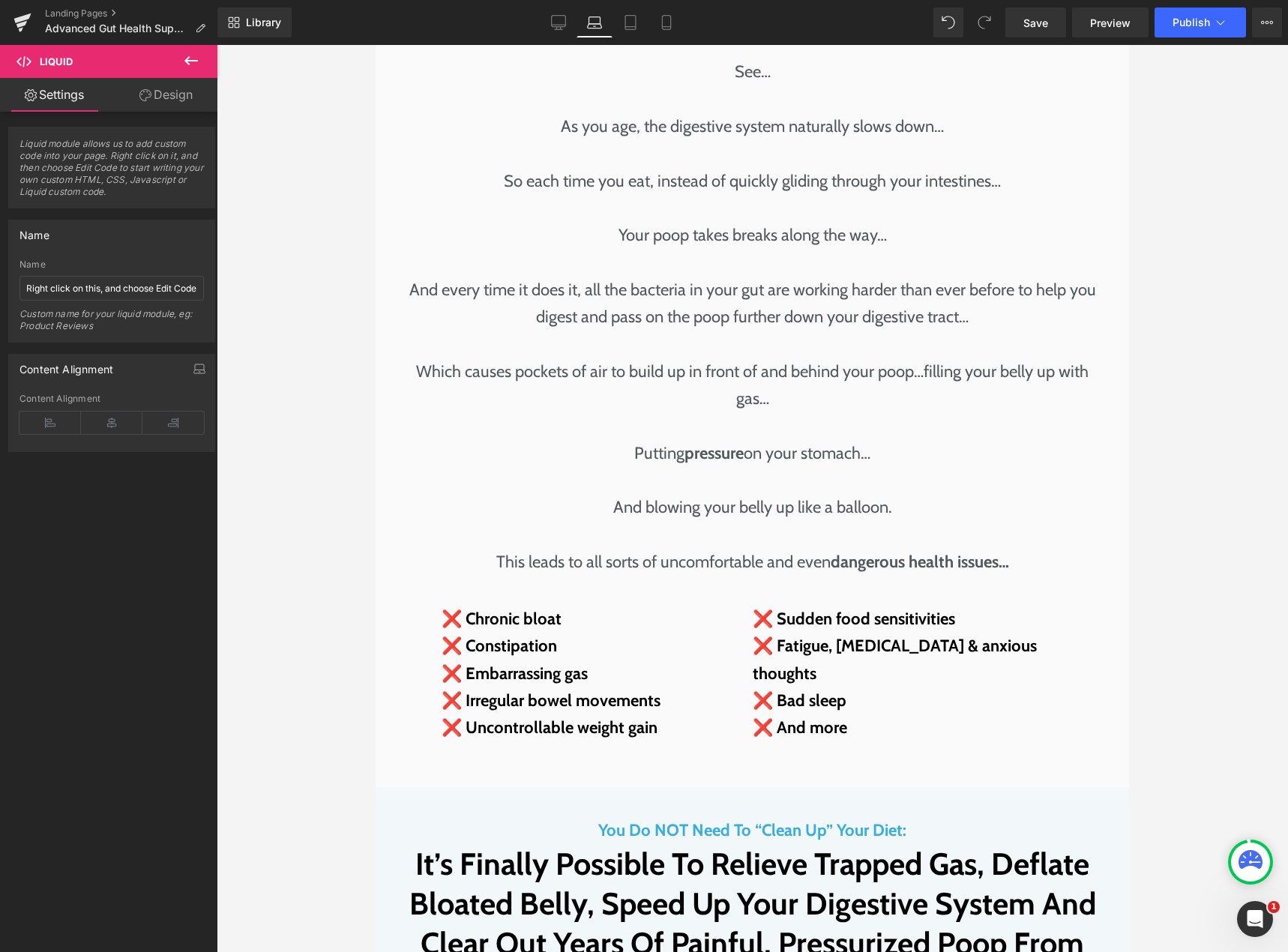
click at [565, 39] on div "Library Laptop Desktop Laptop Tablet Mobile Save Preview Publish Scheduled View…" at bounding box center [752, 22] width 1071 height 45
click at [561, 24] on icon at bounding box center [557, 21] width 15 height 15
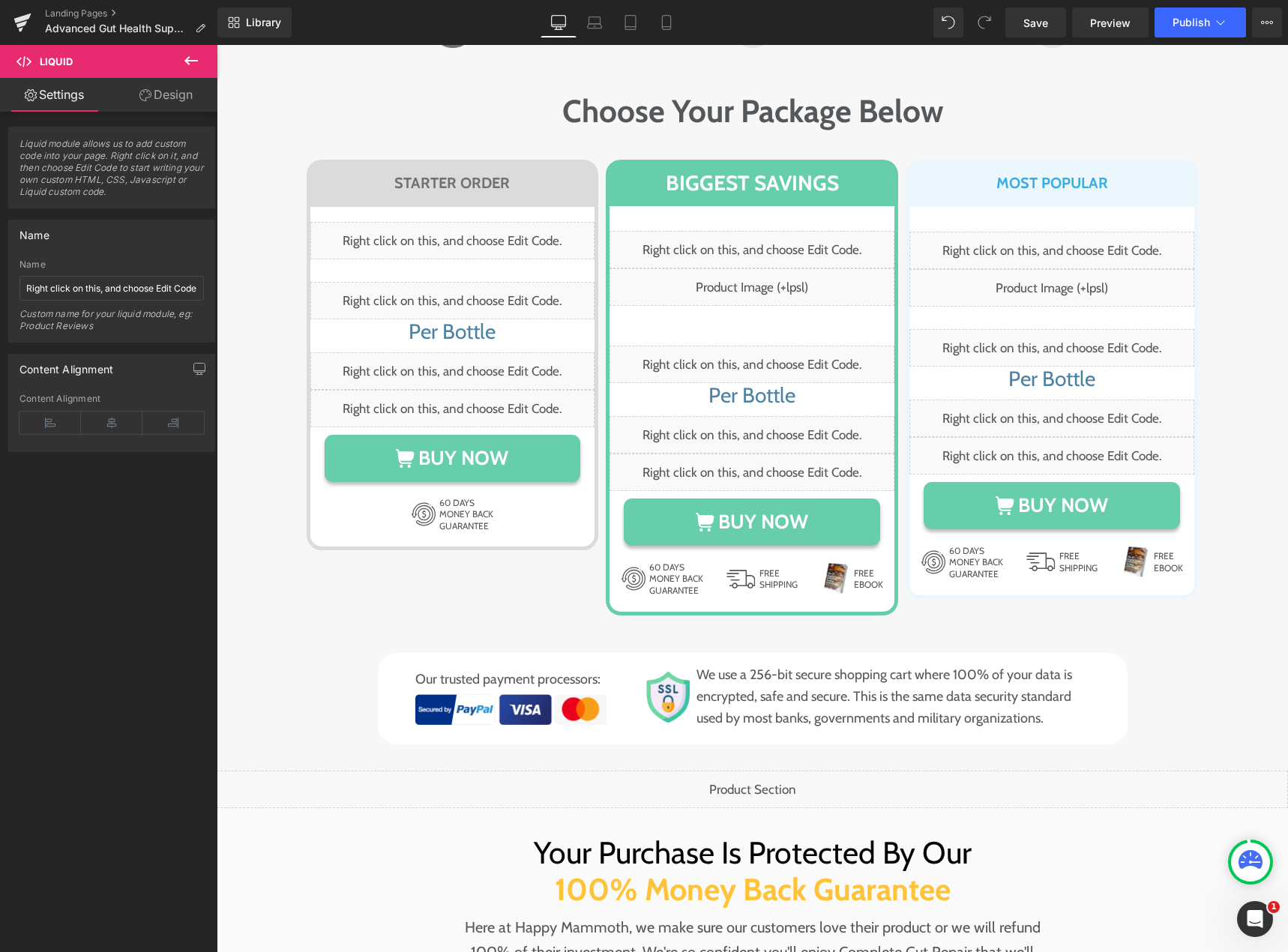
scroll to position [9068, 0]
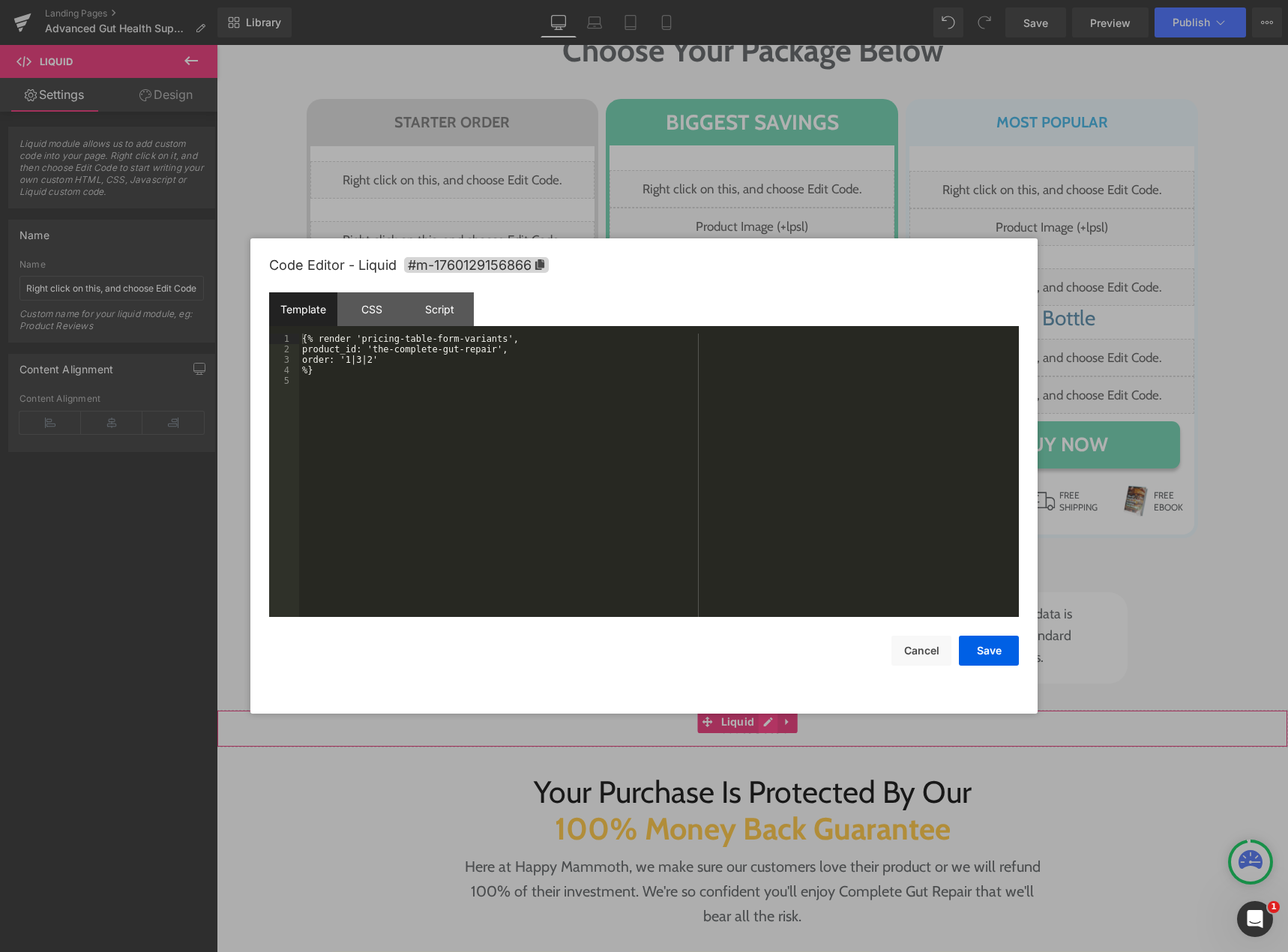
click at [763, 710] on div "Liquid" at bounding box center [751, 729] width 1071 height 37
click at [433, 408] on div "{% render 'pricing-table-form-variants', product_id: 'the-complete-gut-repair',…" at bounding box center [659, 485] width 720 height 304
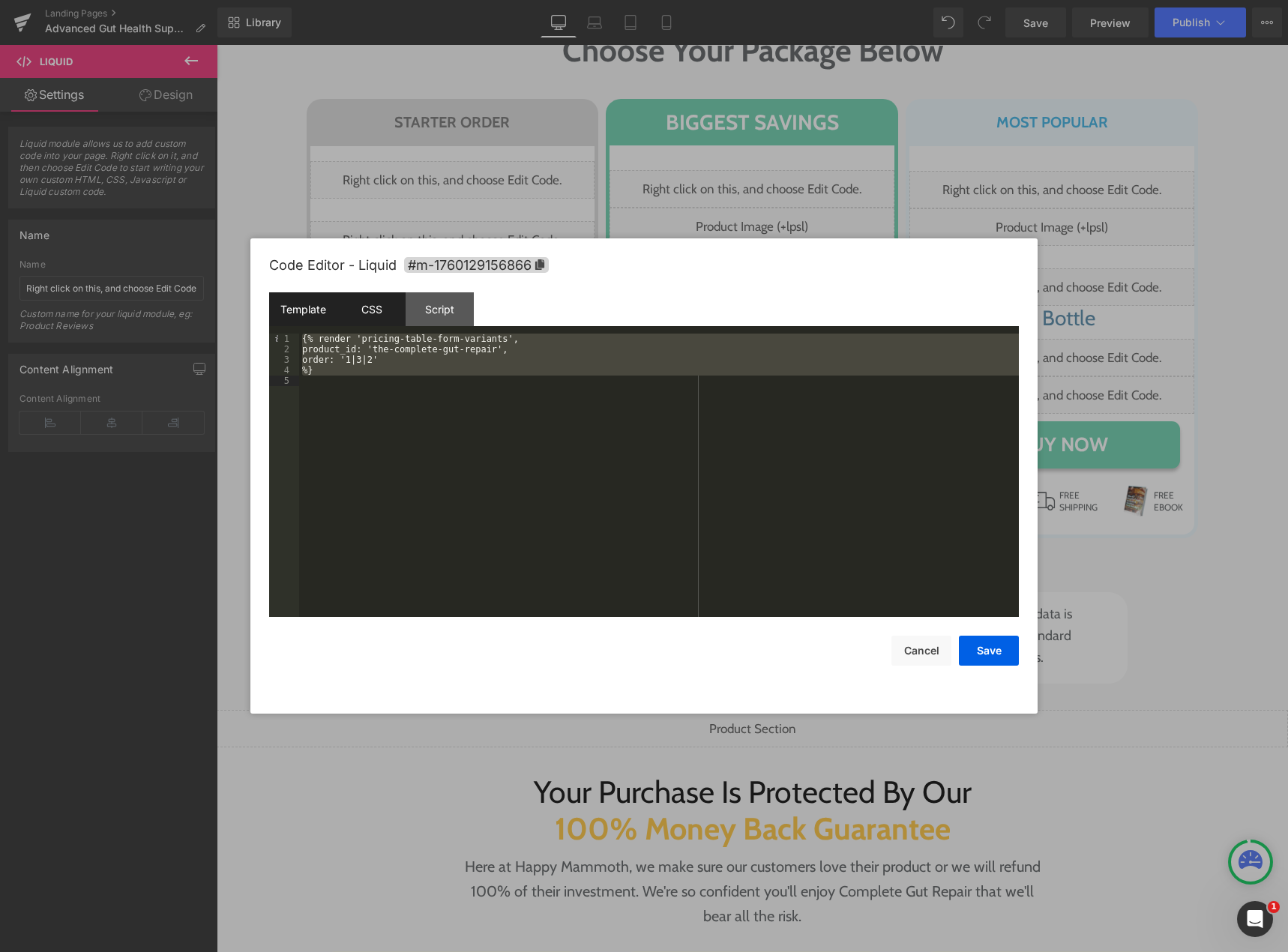
click at [360, 308] on div "CSS" at bounding box center [371, 309] width 68 height 34
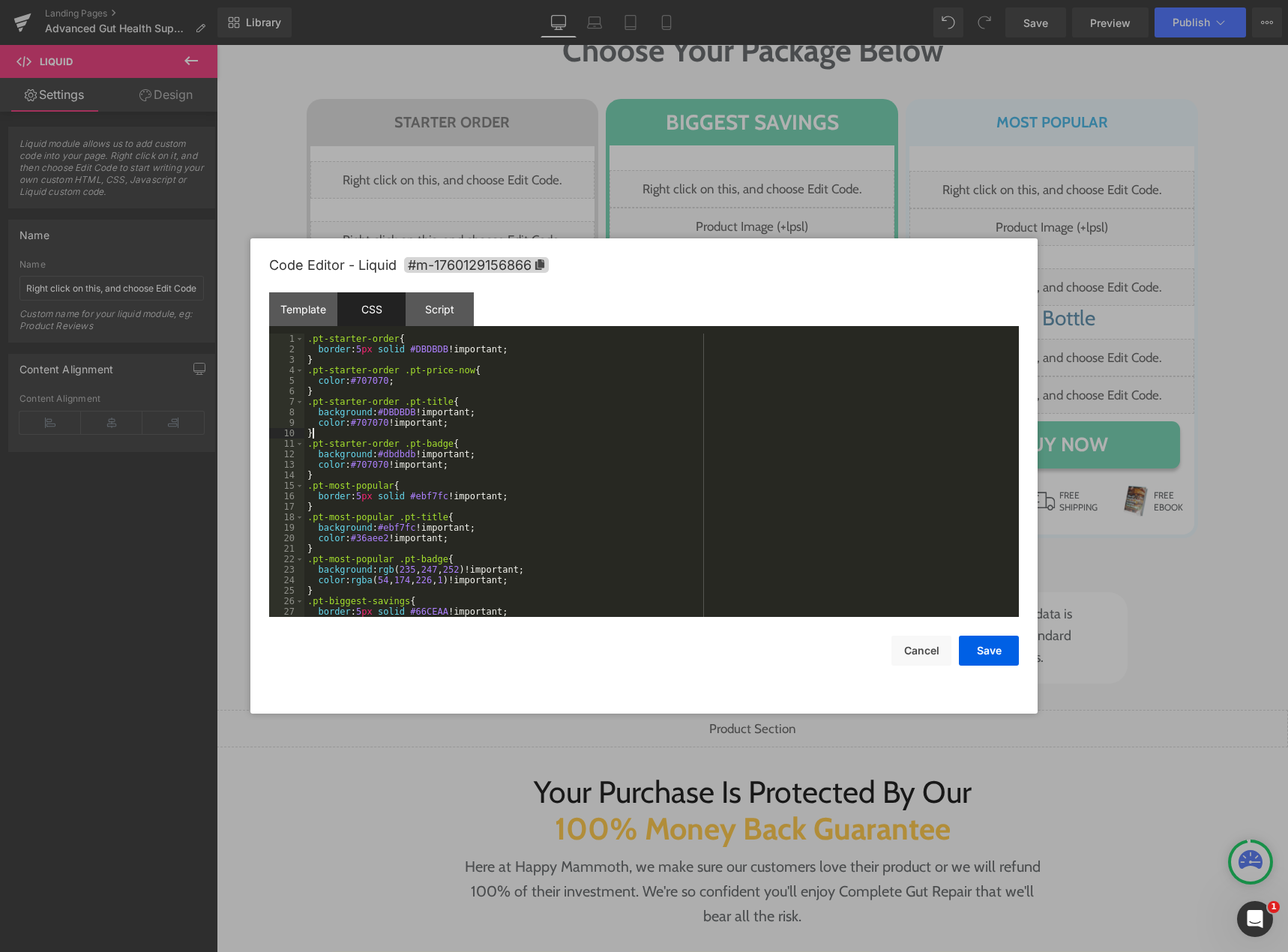
click at [379, 435] on div ".pt-starter-order { border : 5 px solid #DBDBDB !important; } .pt-starter-order…" at bounding box center [658, 485] width 708 height 304
